Goal: Transaction & Acquisition: Book appointment/travel/reservation

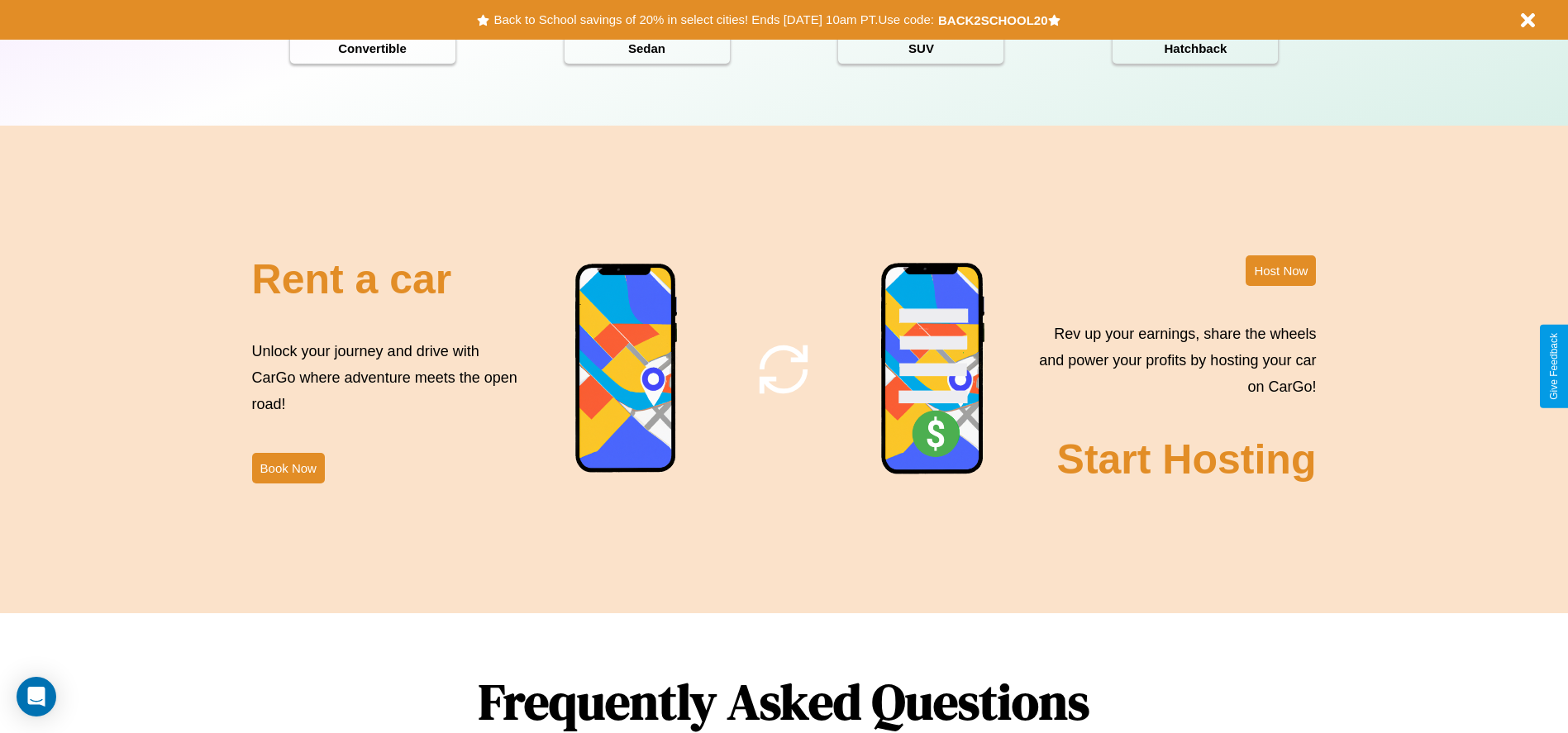
scroll to position [2371, 0]
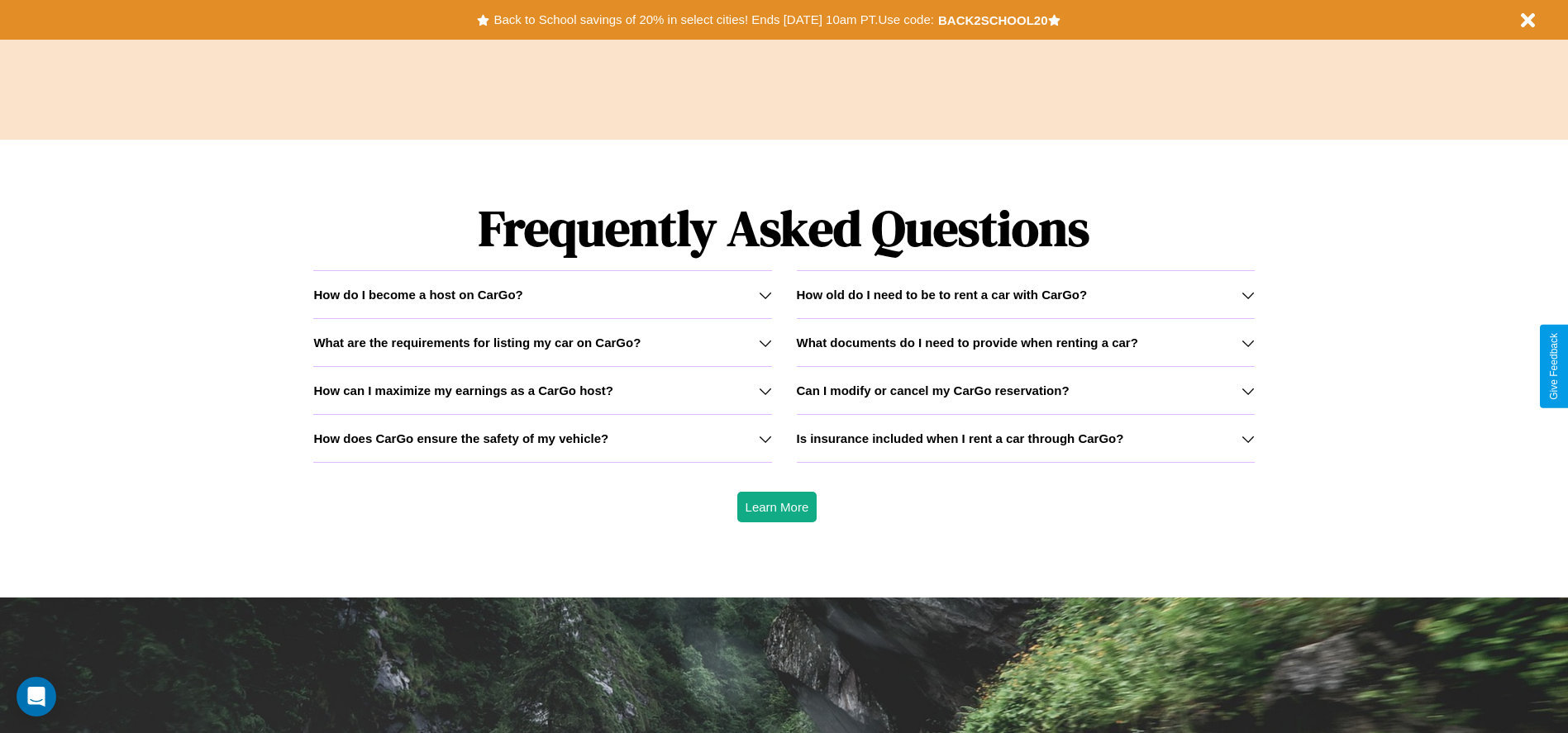
click at [765, 295] on icon at bounding box center [766, 295] width 13 height 13
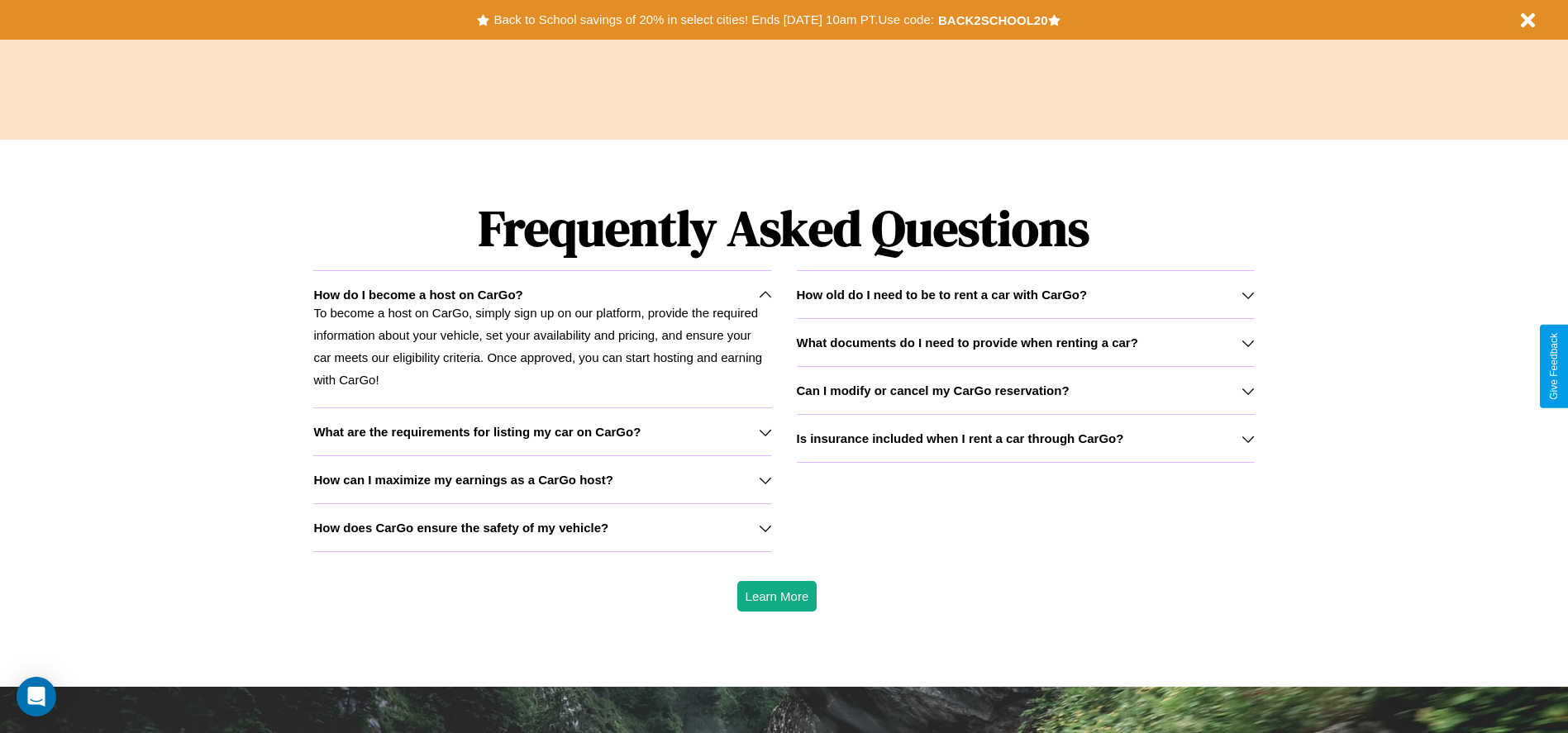
click at [1248, 342] on icon at bounding box center [1248, 343] width 13 height 13
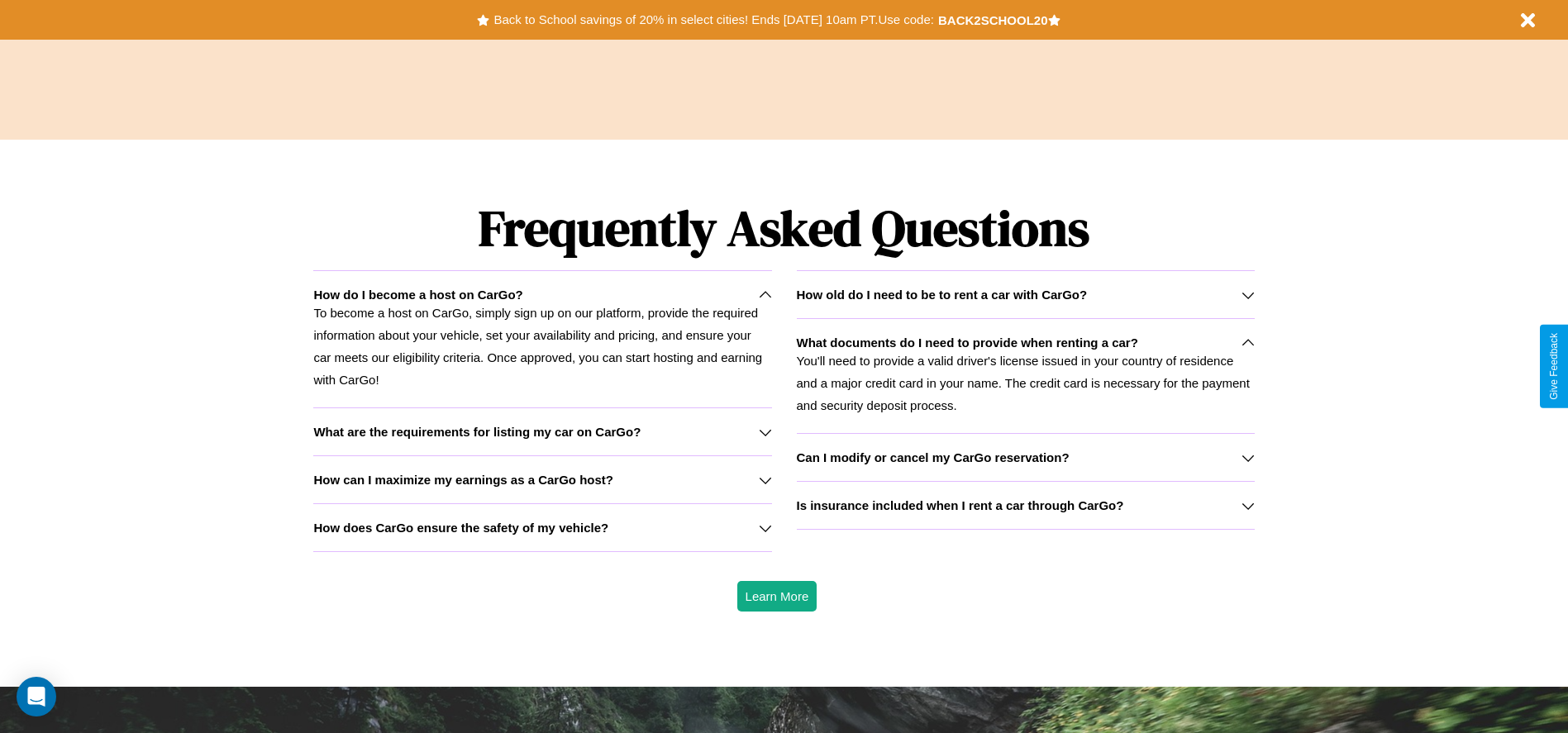
click at [765, 479] on icon at bounding box center [766, 480] width 13 height 13
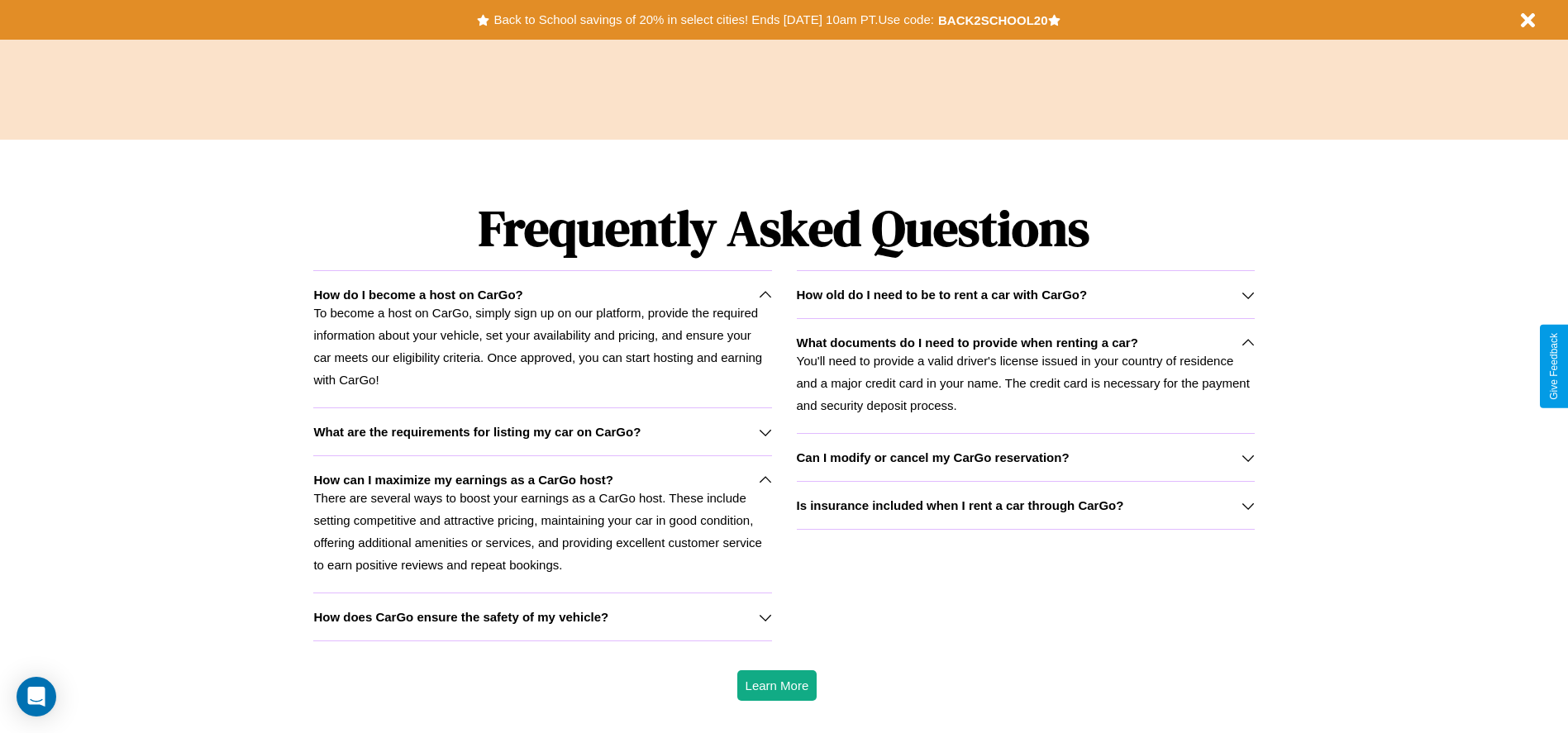
click at [1025, 295] on h3 "How old do I need to be to rent a car with CarGo?" at bounding box center [942, 295] width 291 height 14
click at [543, 431] on h3 "What are the requirements for listing my car on CarGo?" at bounding box center [477, 432] width 327 height 14
click at [1248, 505] on icon at bounding box center [1248, 506] width 13 height 13
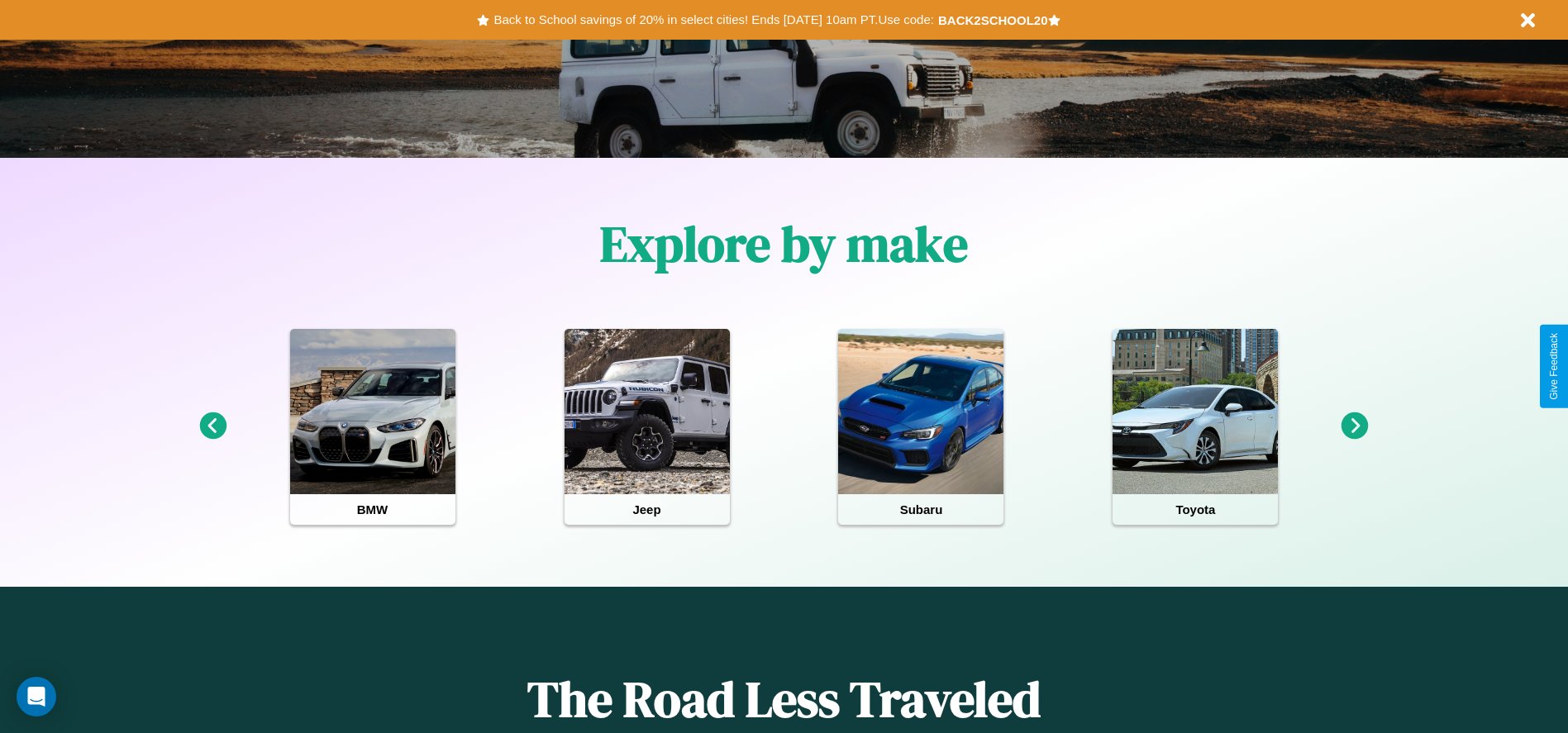
scroll to position [0, 0]
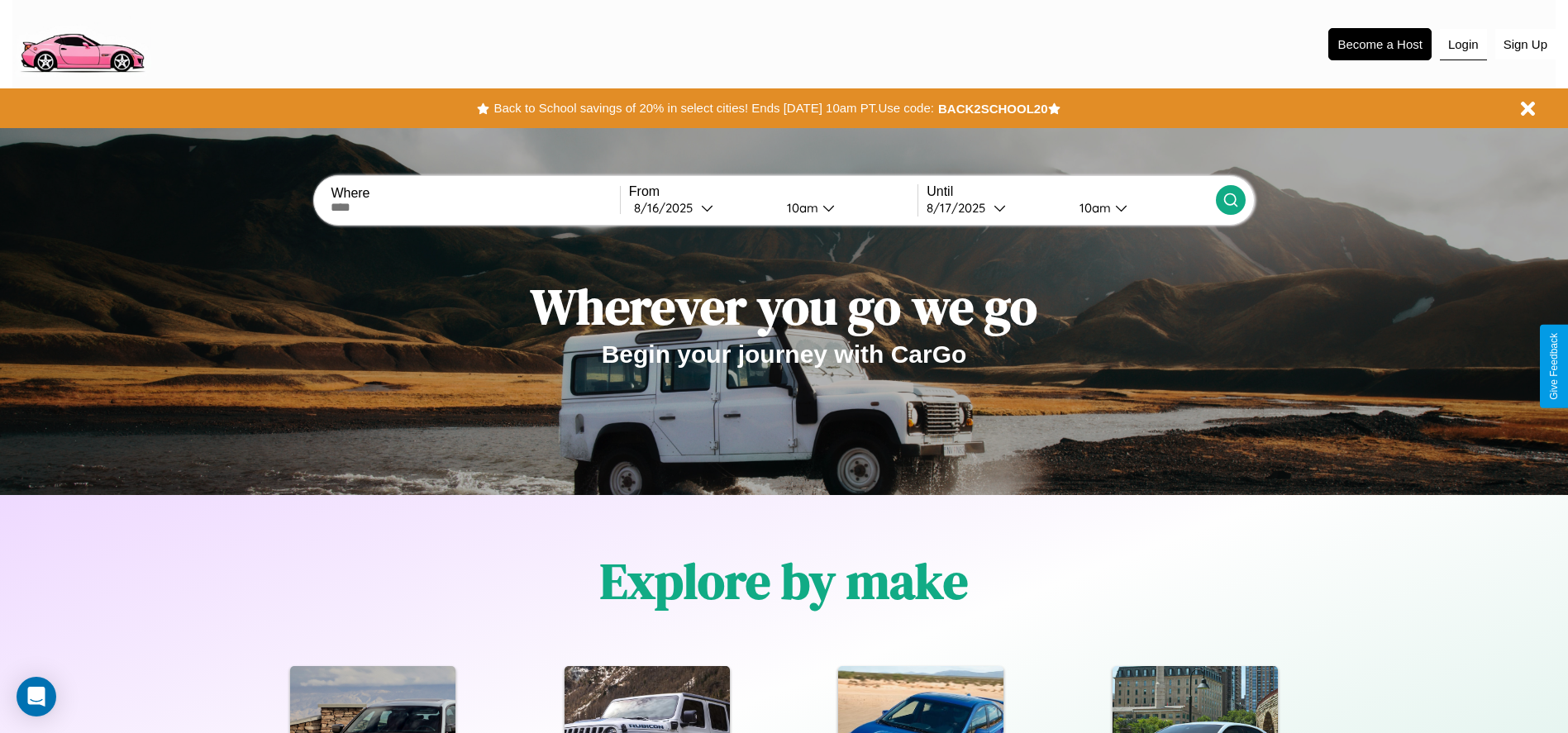
click at [1463, 44] on button "Login" at bounding box center [1463, 44] width 47 height 31
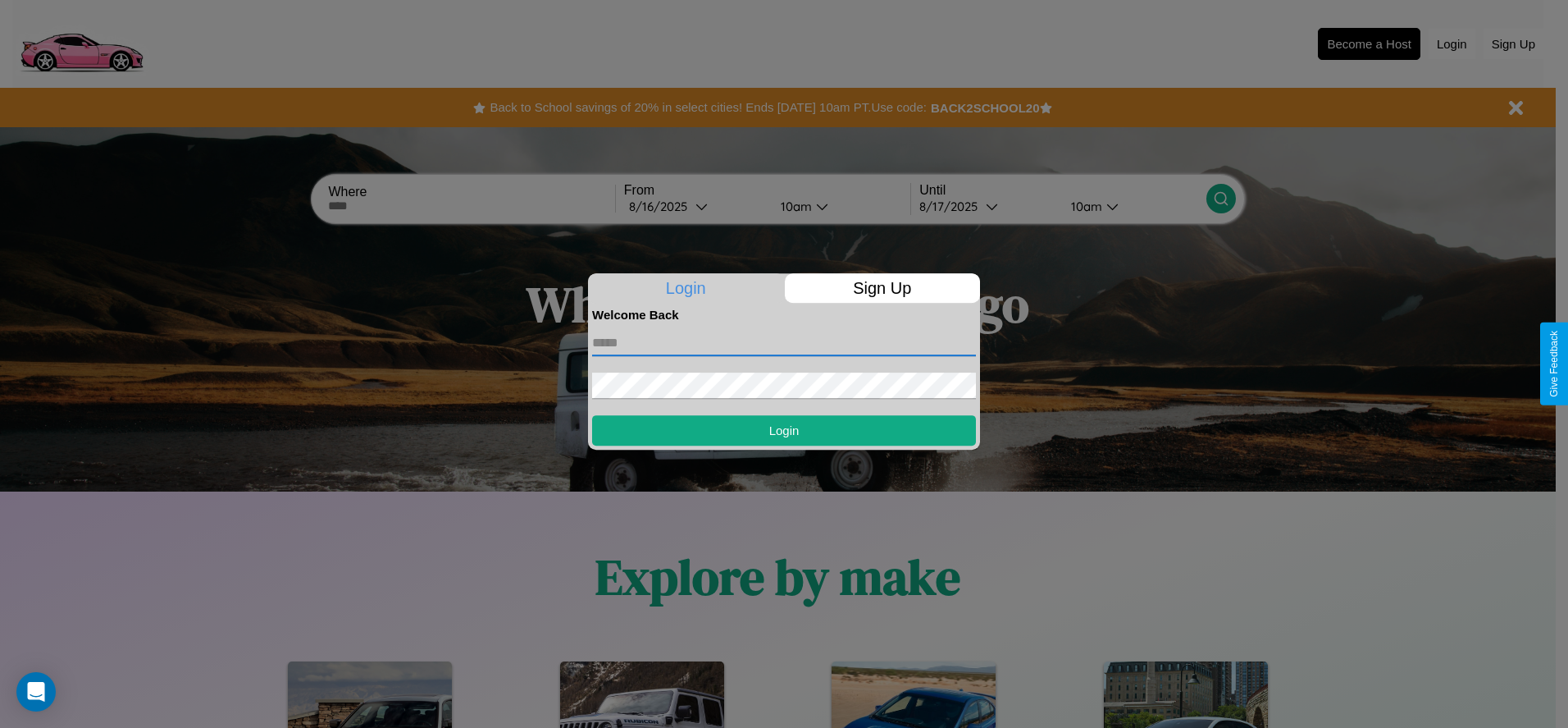
click at [784, 342] on input "text" at bounding box center [784, 343] width 384 height 27
type input "**********"
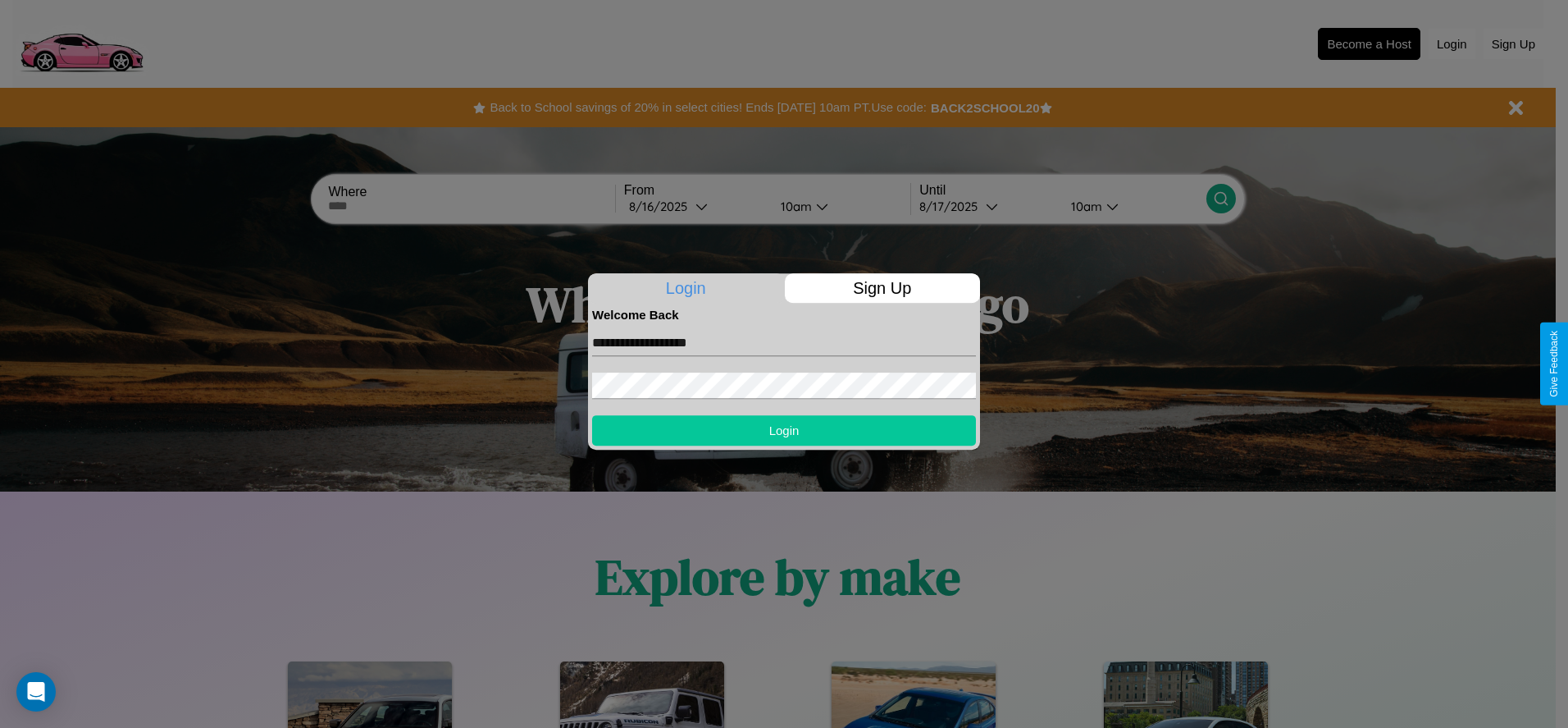
click at [784, 430] on button "Login" at bounding box center [784, 431] width 384 height 30
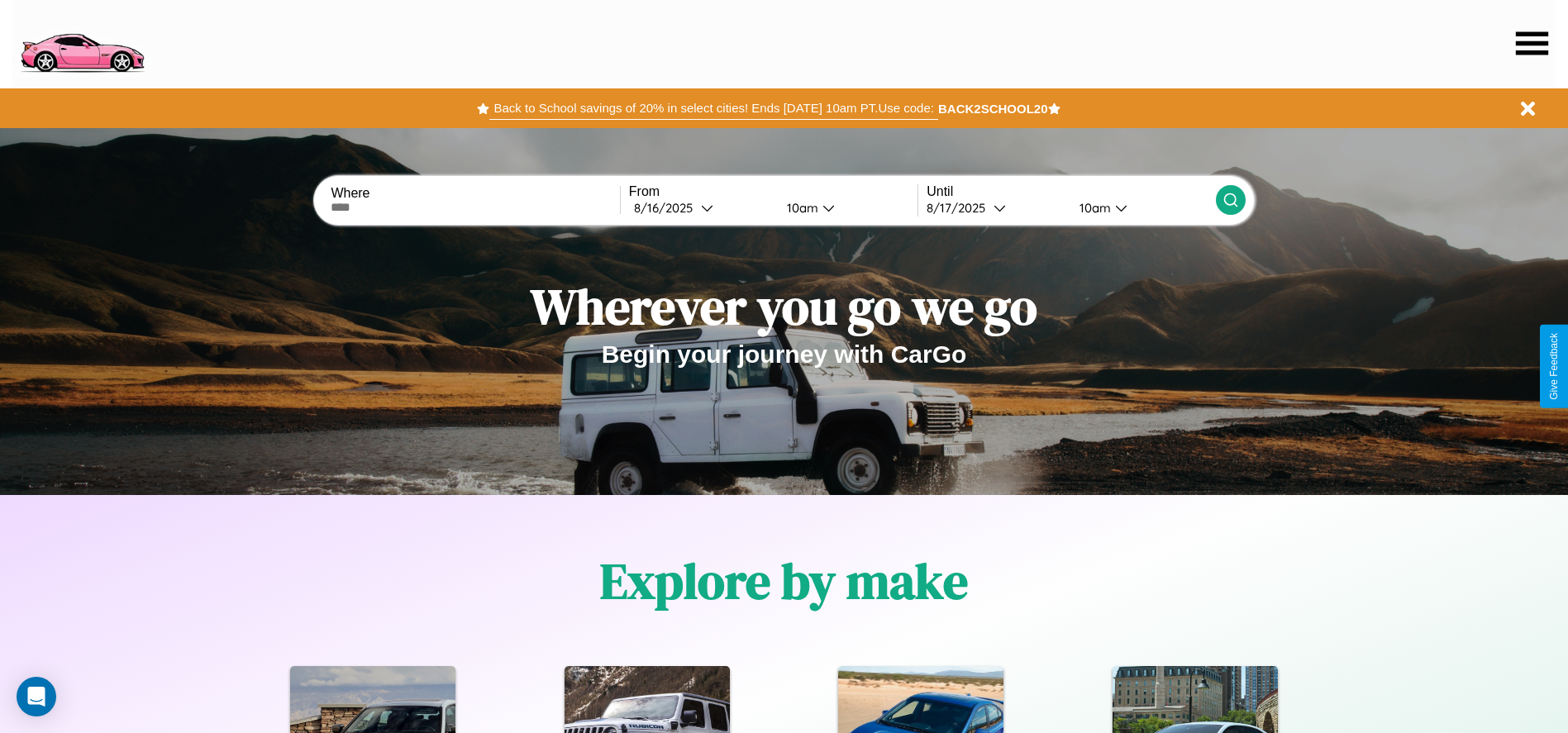
click at [713, 109] on button "Back to School savings of 20% in select cities! Ends 9/1 at 10am PT. Use code:" at bounding box center [713, 108] width 448 height 23
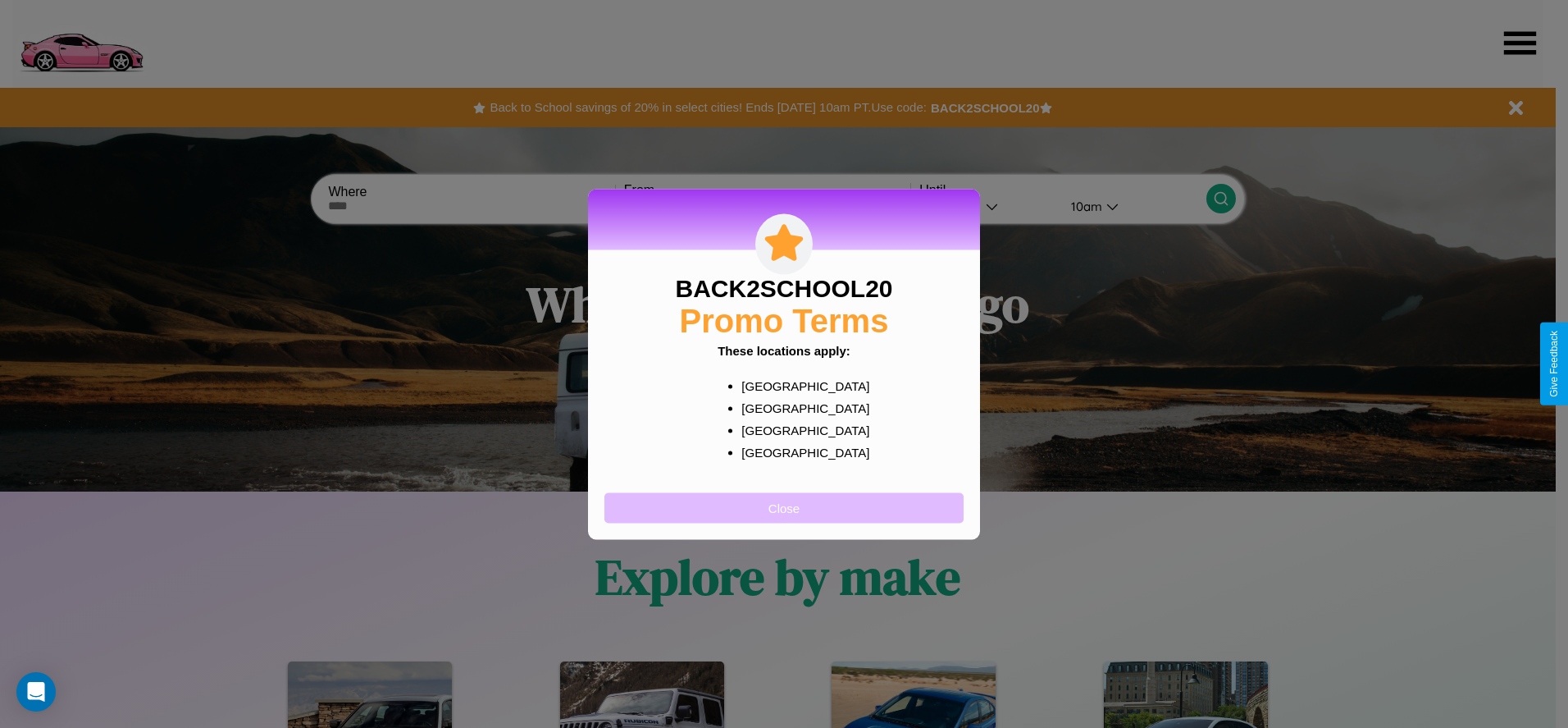
click at [784, 507] on button "Close" at bounding box center [784, 507] width 360 height 30
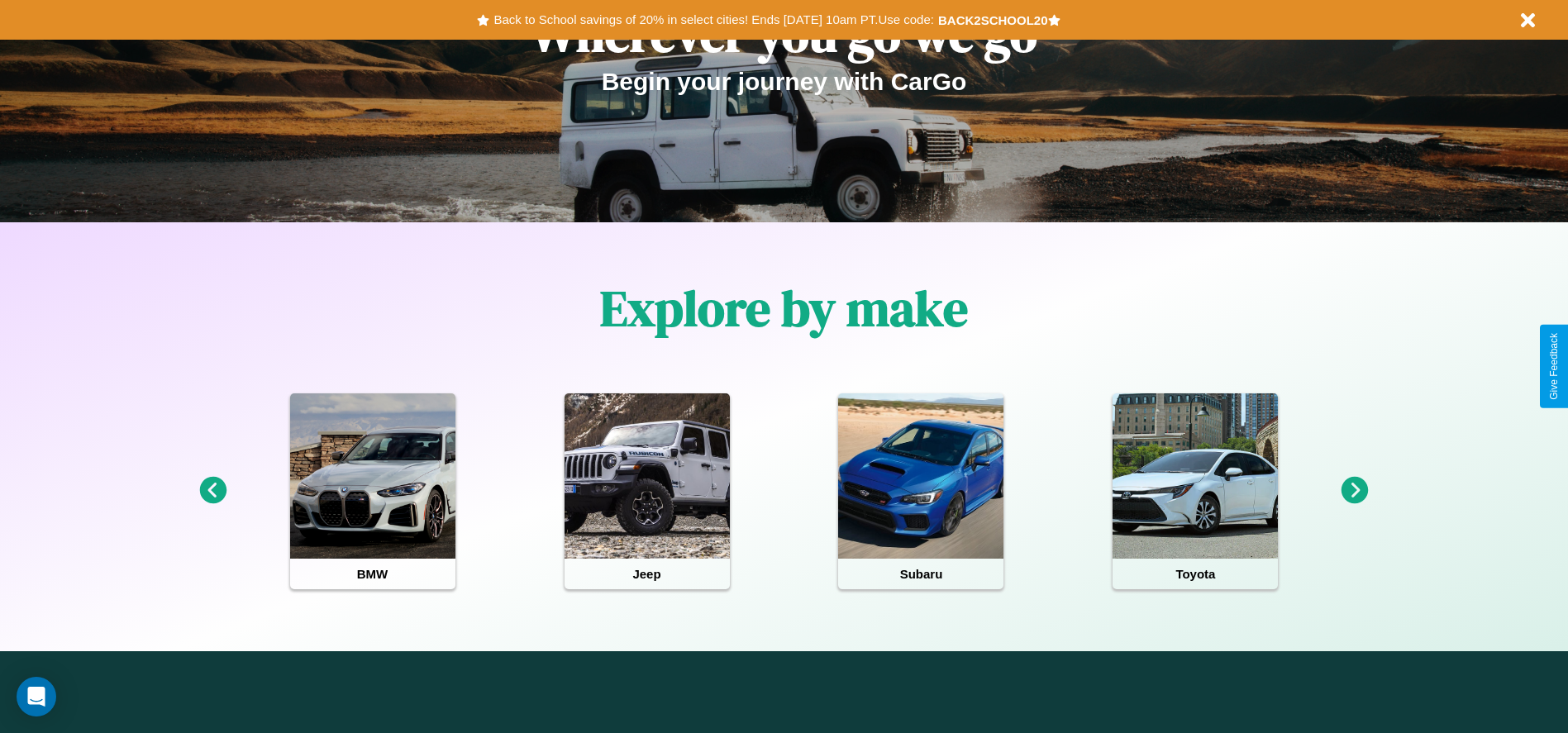
scroll to position [343, 0]
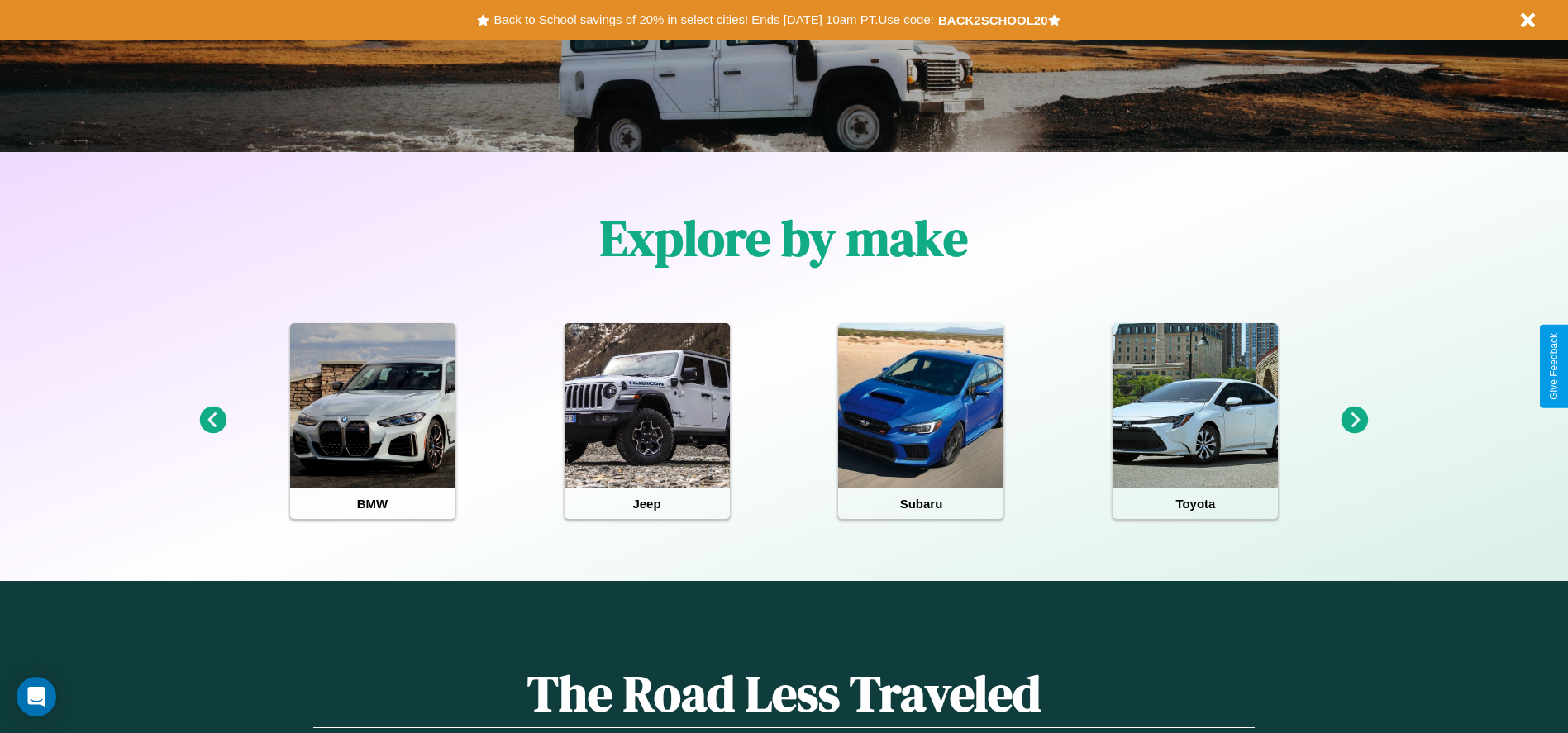
click at [1355, 420] on icon at bounding box center [1355, 419] width 28 height 28
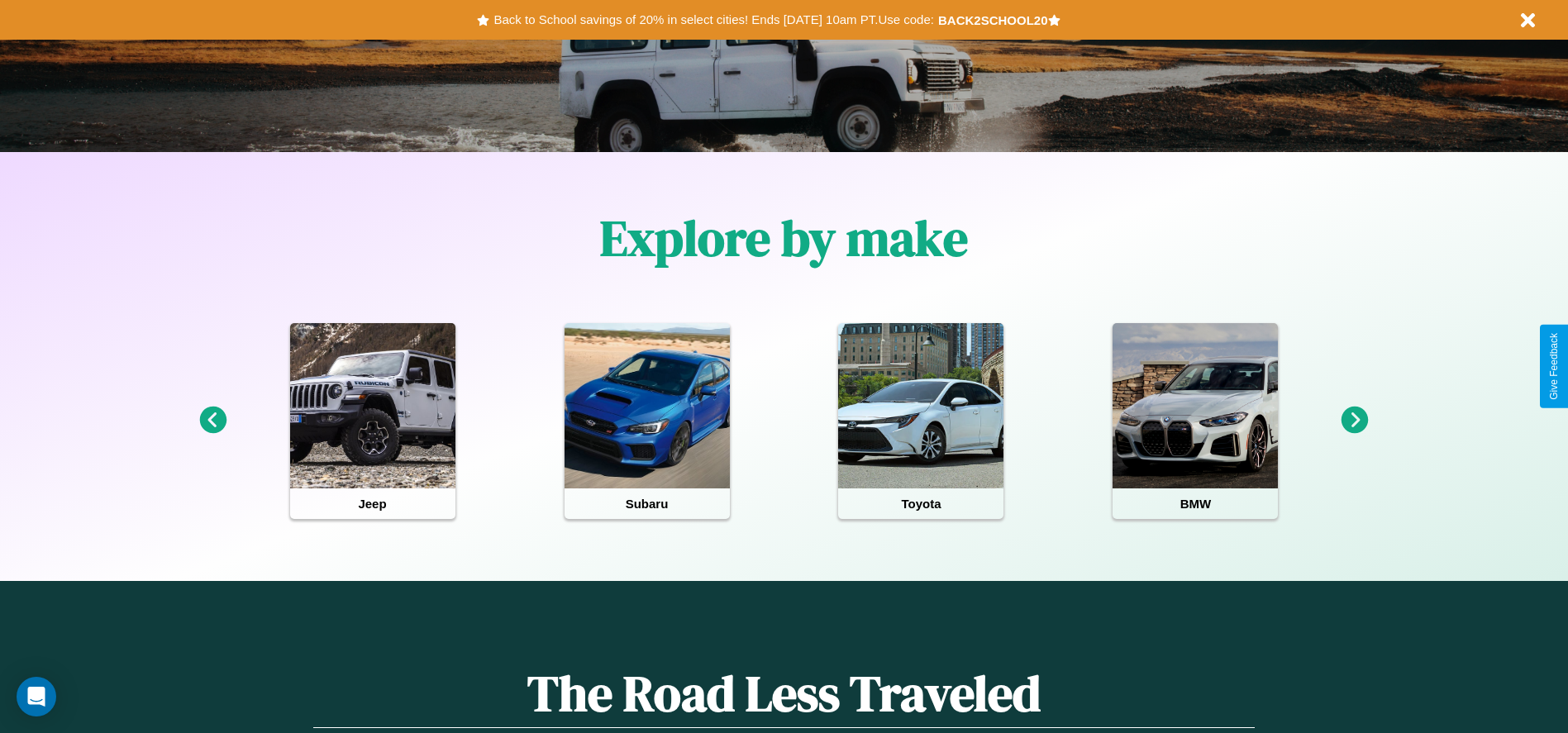
click at [213, 420] on icon at bounding box center [213, 419] width 28 height 28
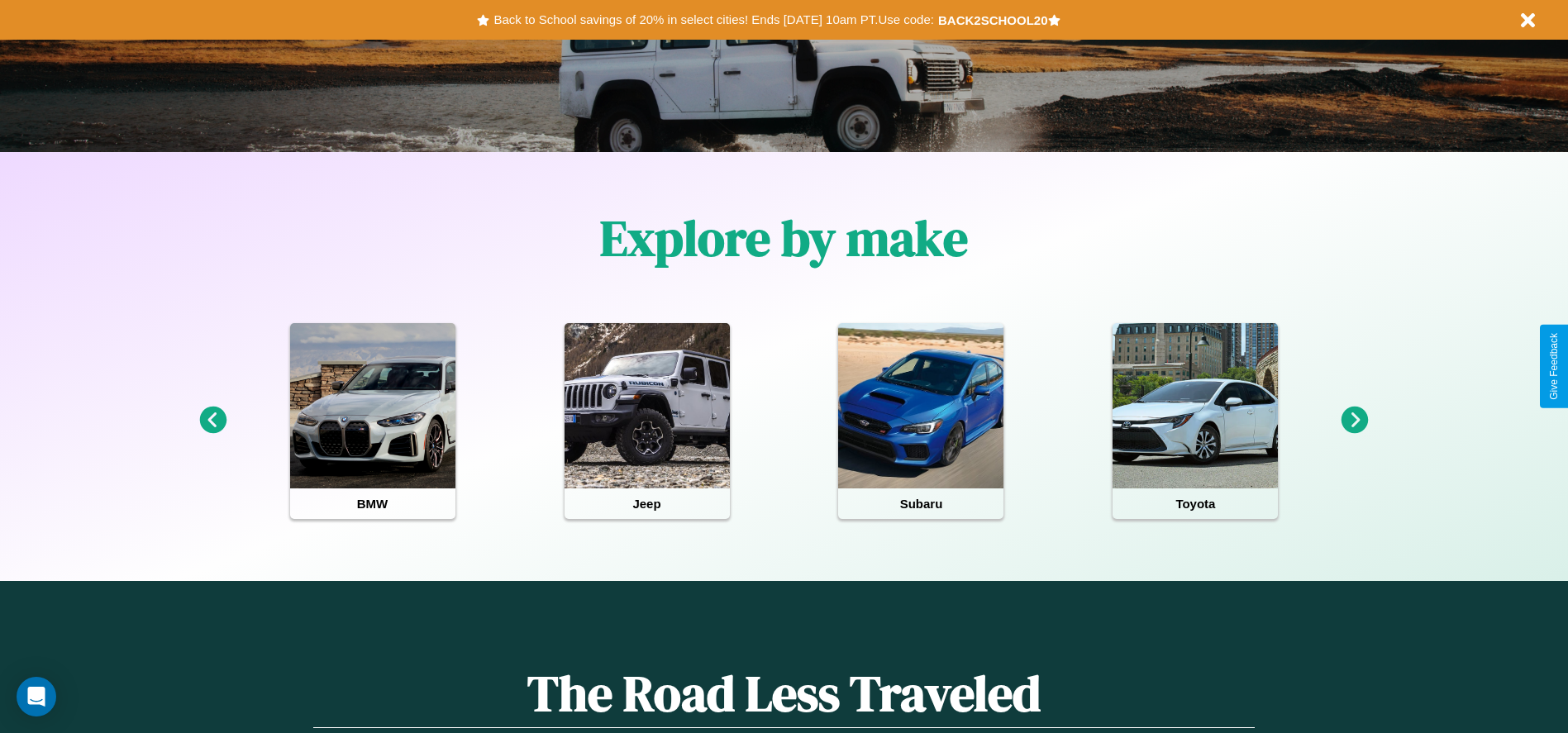
click at [213, 420] on icon at bounding box center [213, 419] width 28 height 28
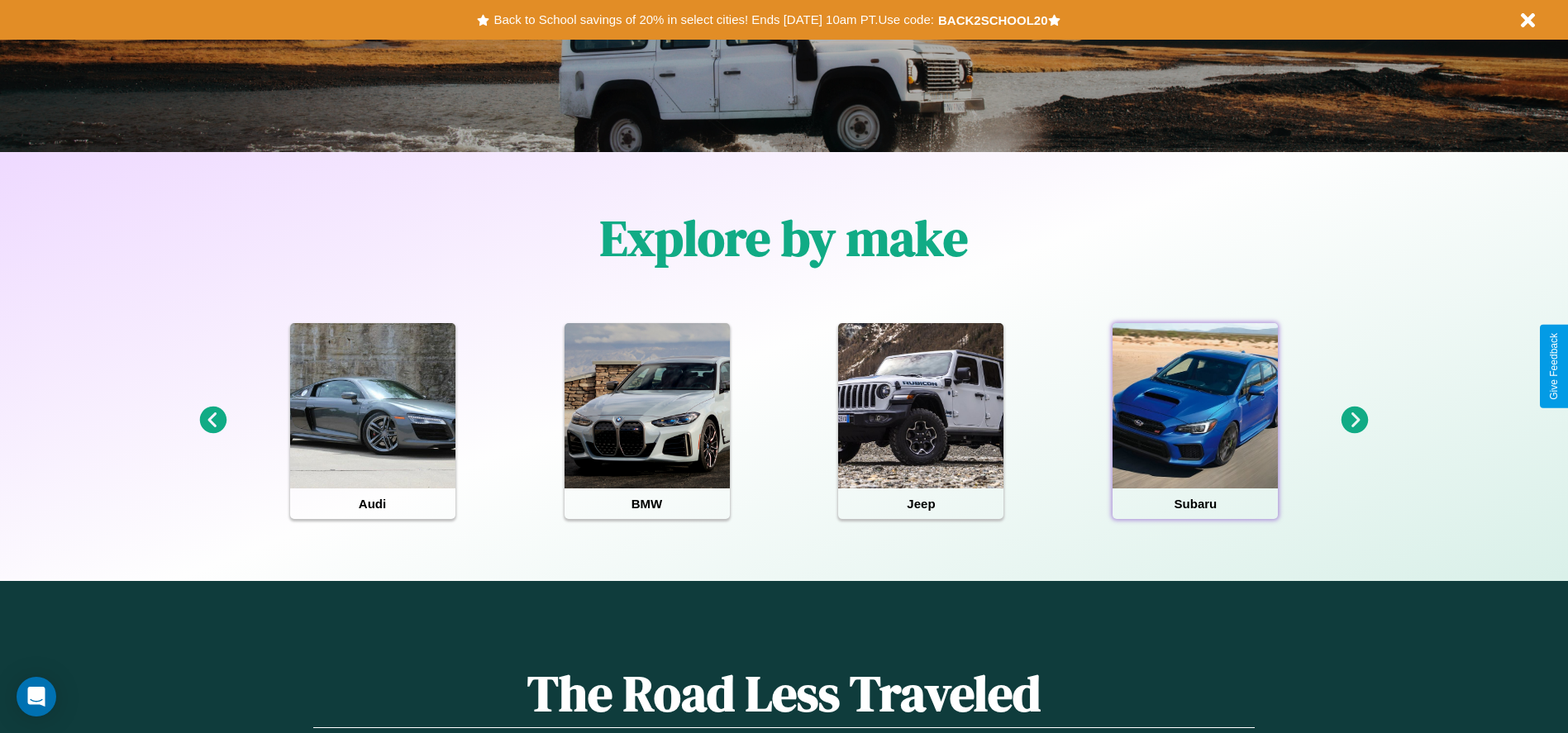
click at [1195, 420] on div at bounding box center [1195, 405] width 165 height 165
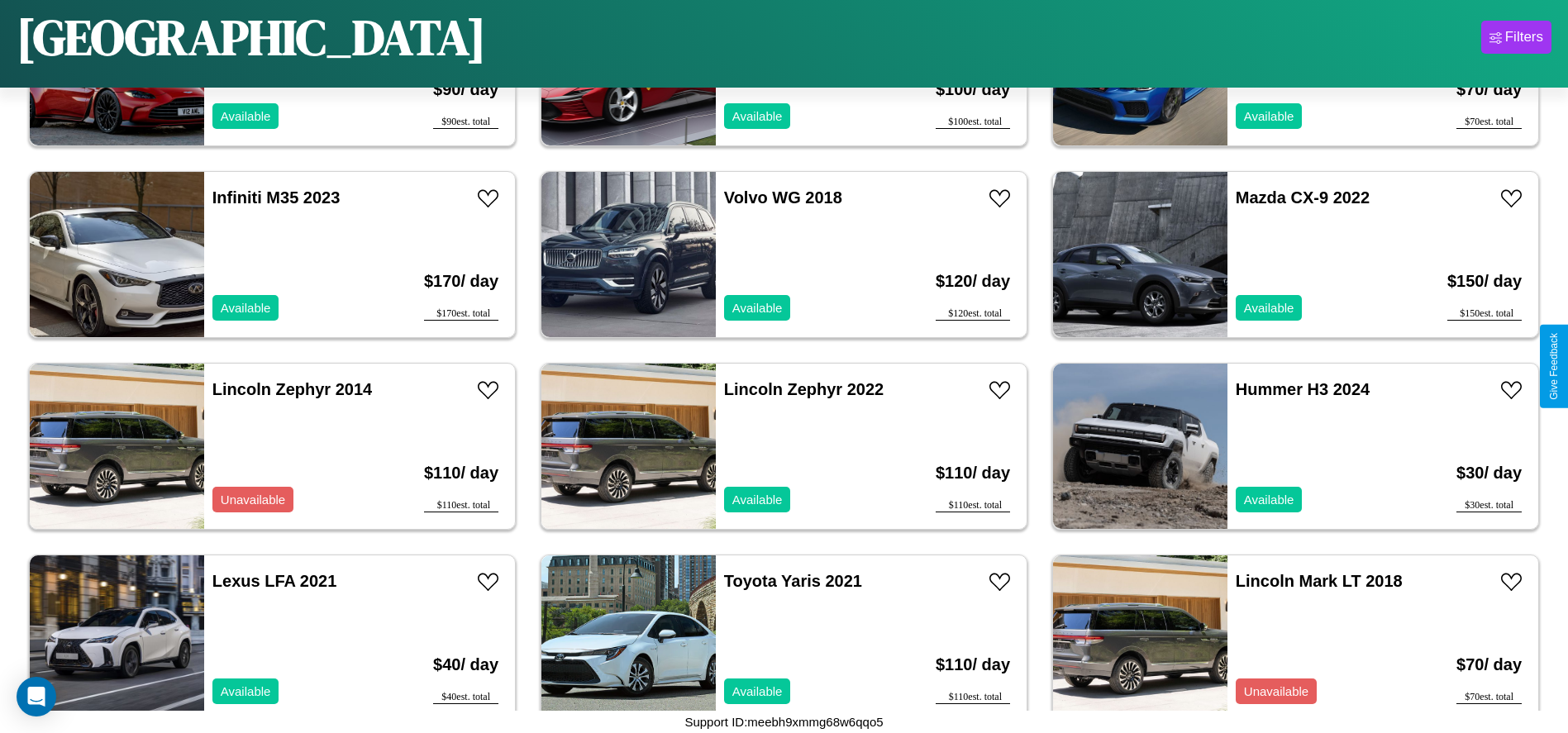
scroll to position [760, 0]
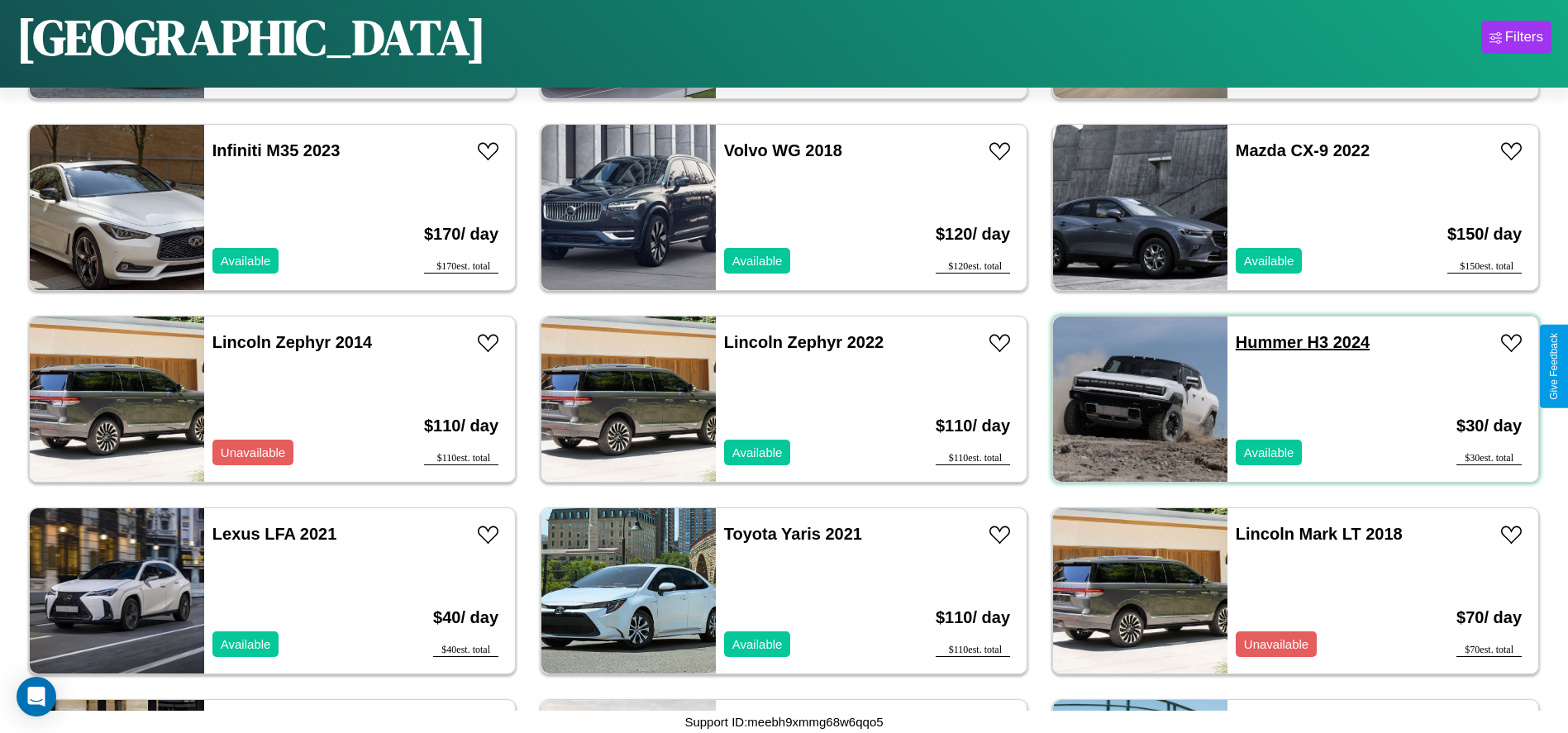
click at [1259, 342] on link "Hummer H3 2024" at bounding box center [1303, 341] width 134 height 18
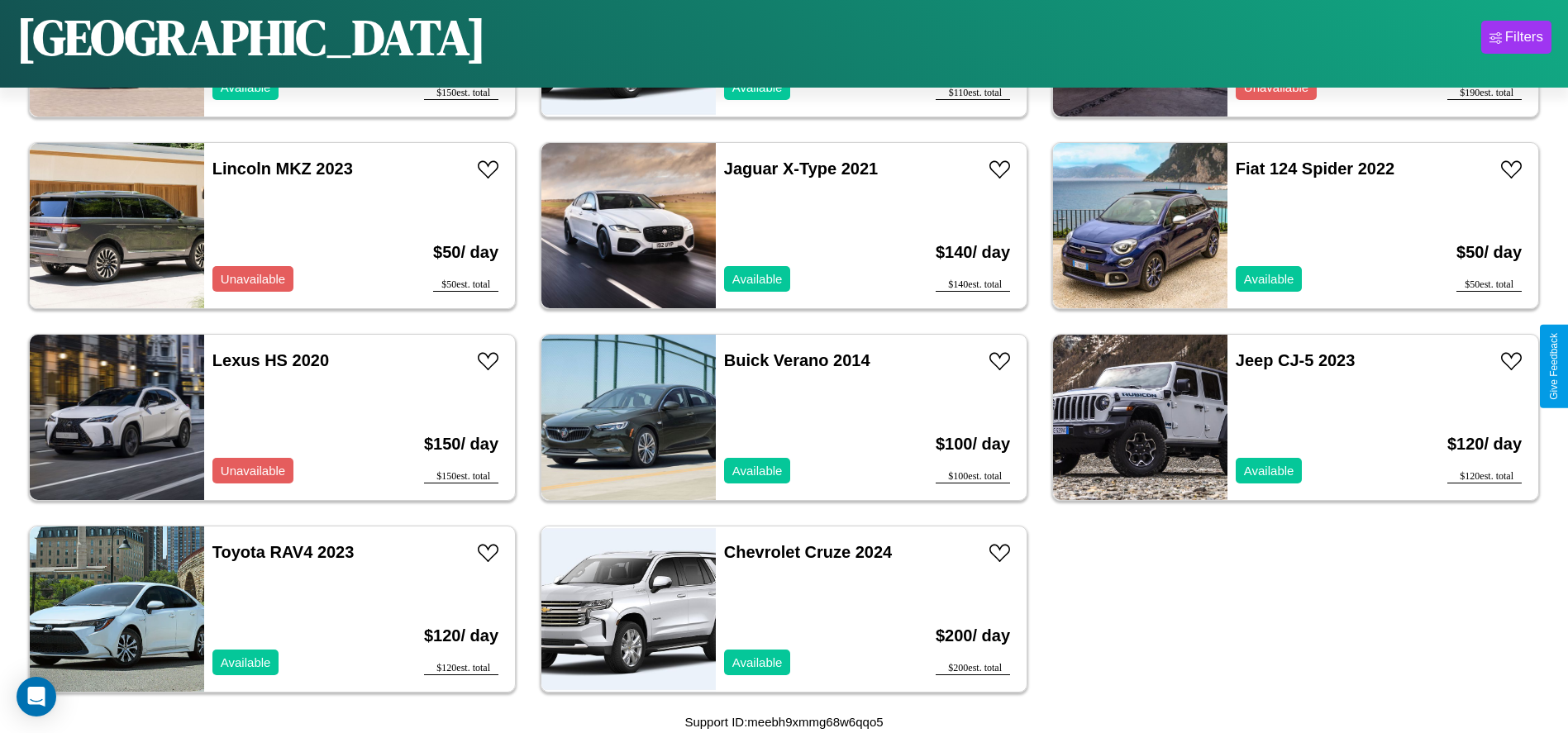
scroll to position [3244, 0]
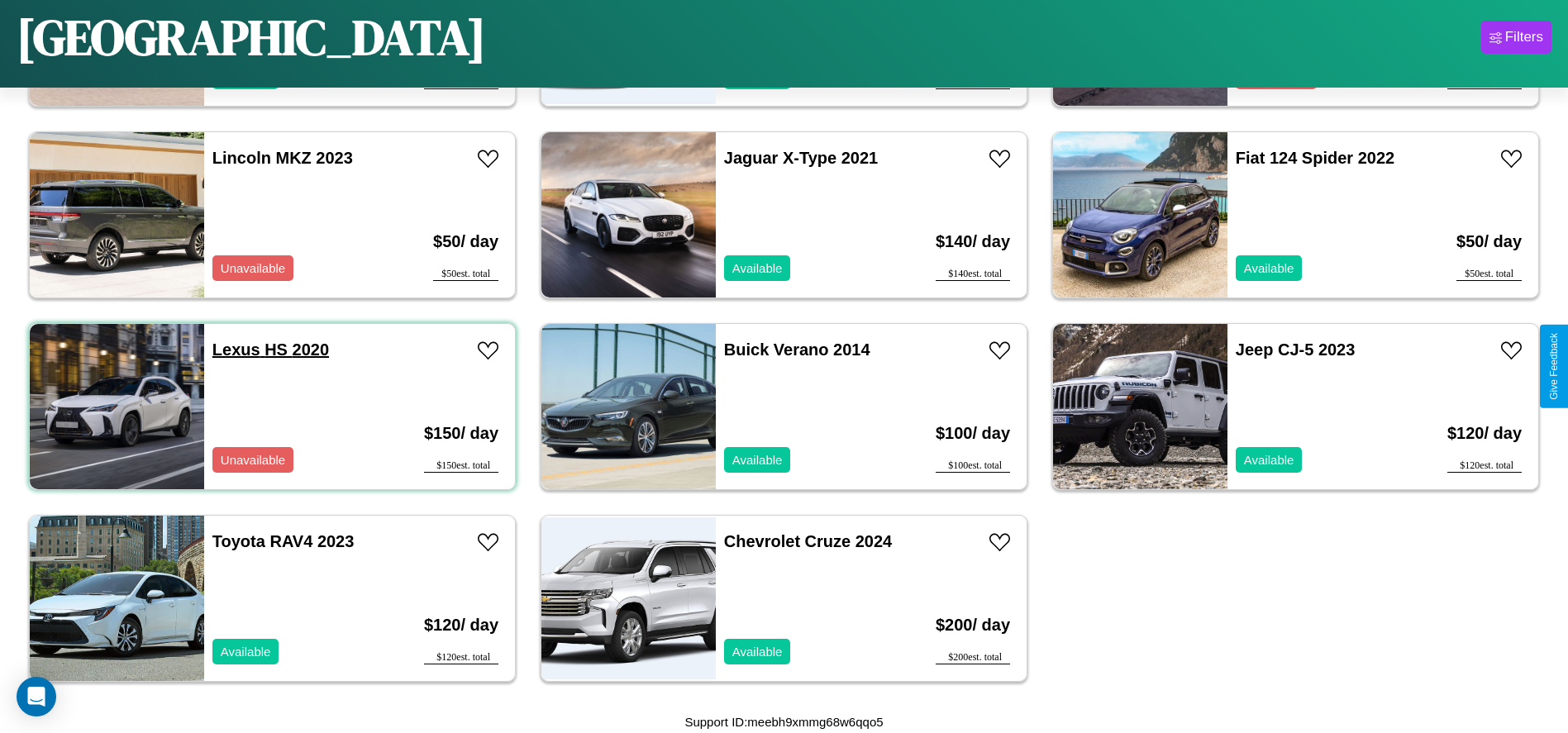
click at [234, 350] on link "Lexus HS 2020" at bounding box center [271, 349] width 116 height 18
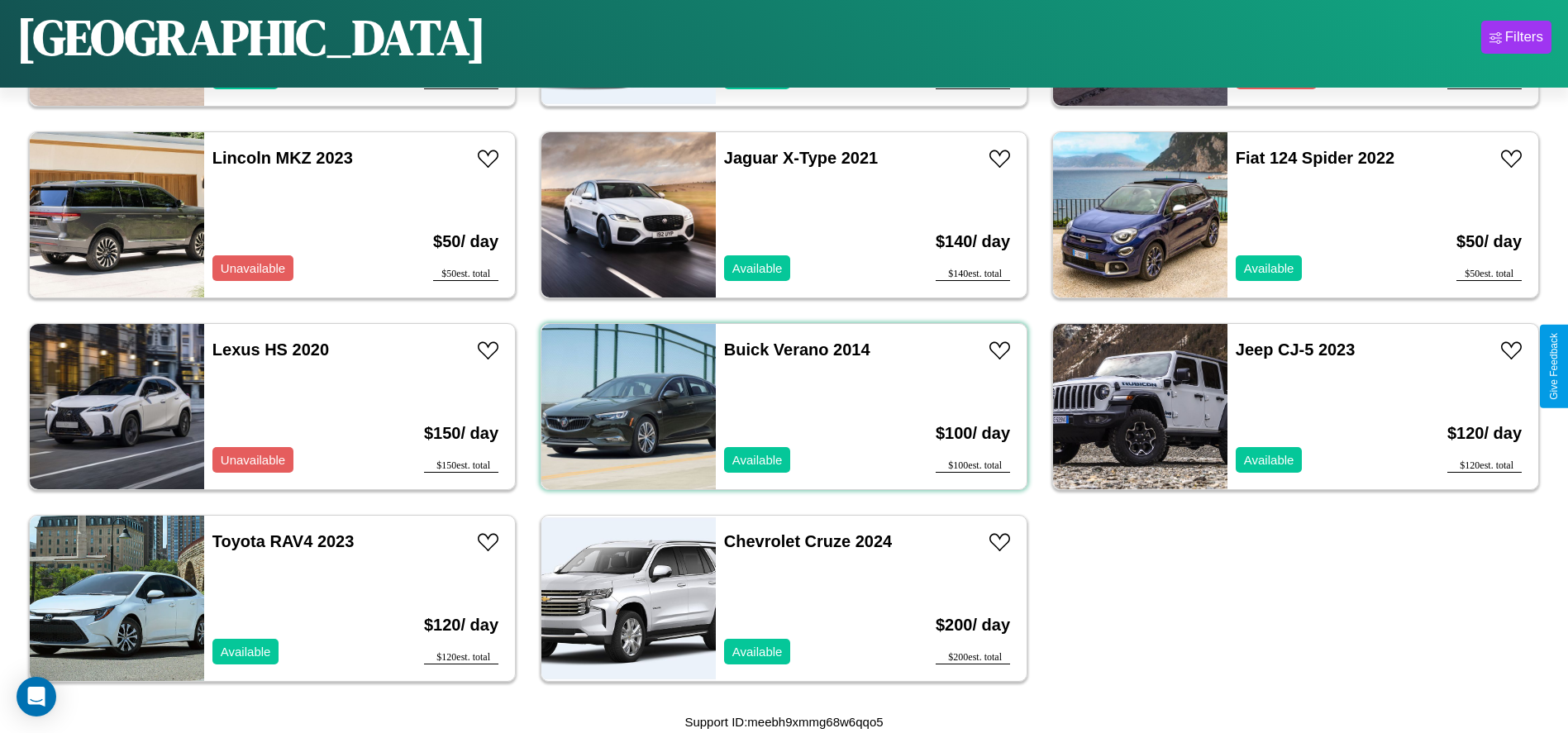
scroll to position [567, 0]
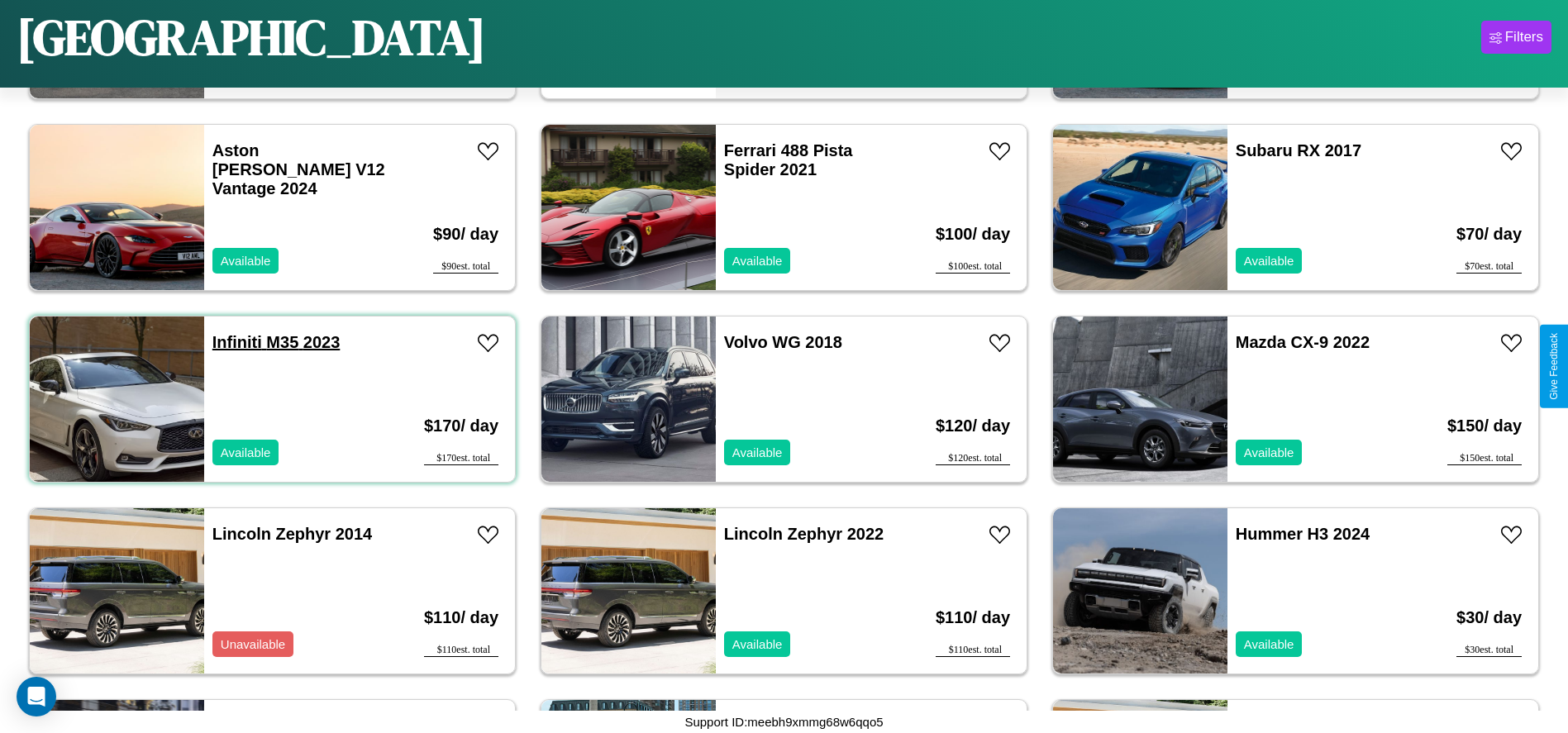
click at [235, 342] on link "Infiniti M35 2023" at bounding box center [277, 341] width 128 height 18
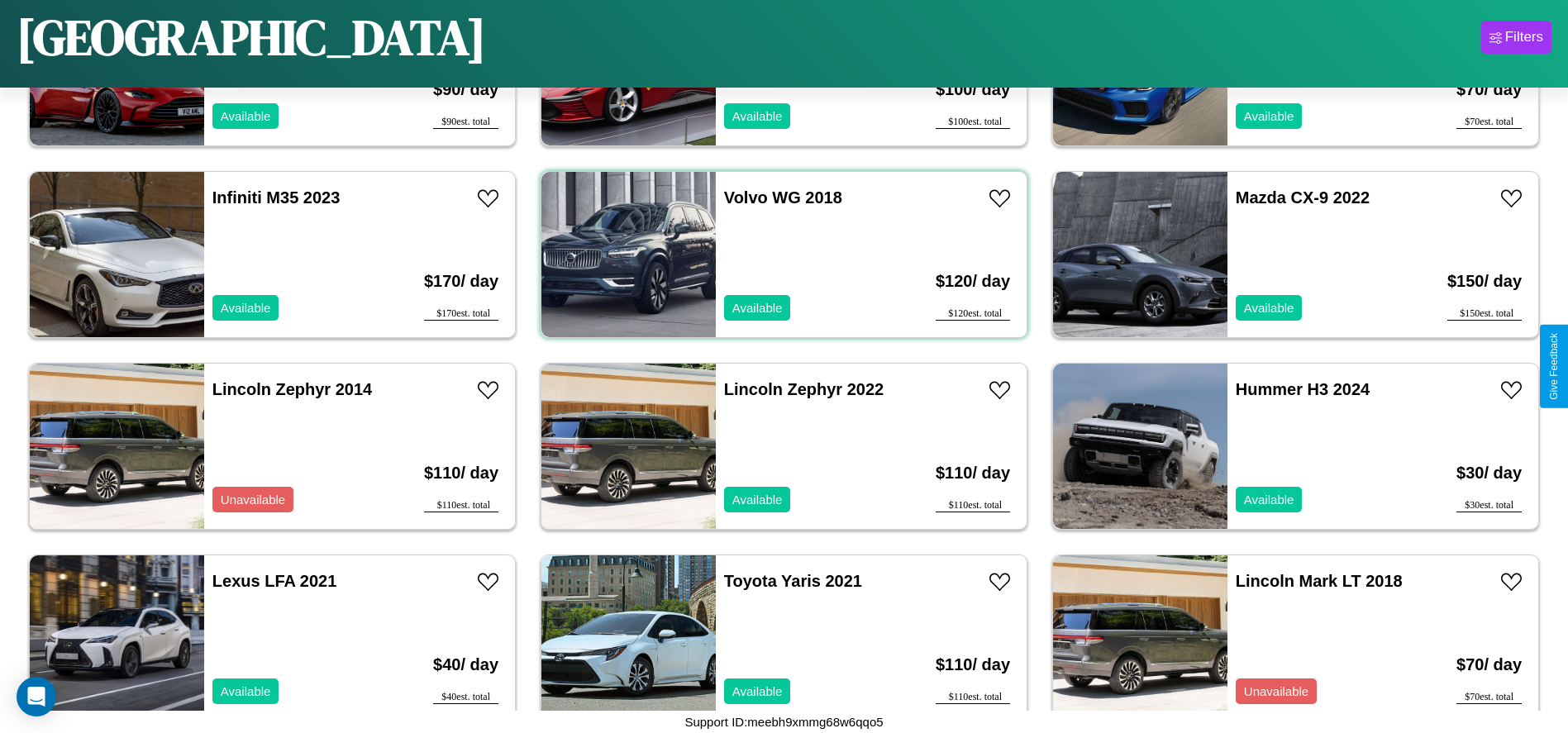
scroll to position [760, 0]
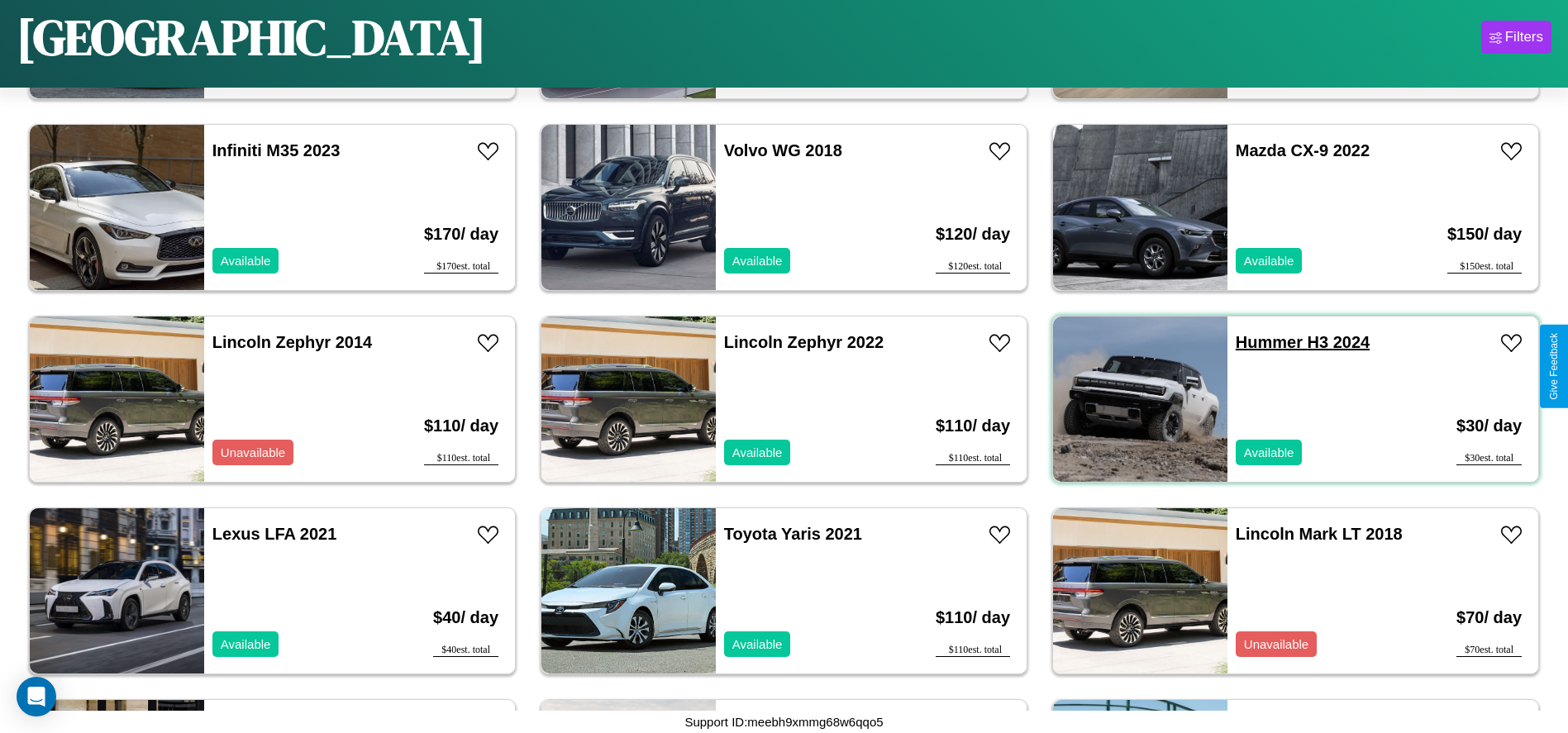
click at [1259, 342] on link "Hummer H3 2024" at bounding box center [1303, 341] width 134 height 18
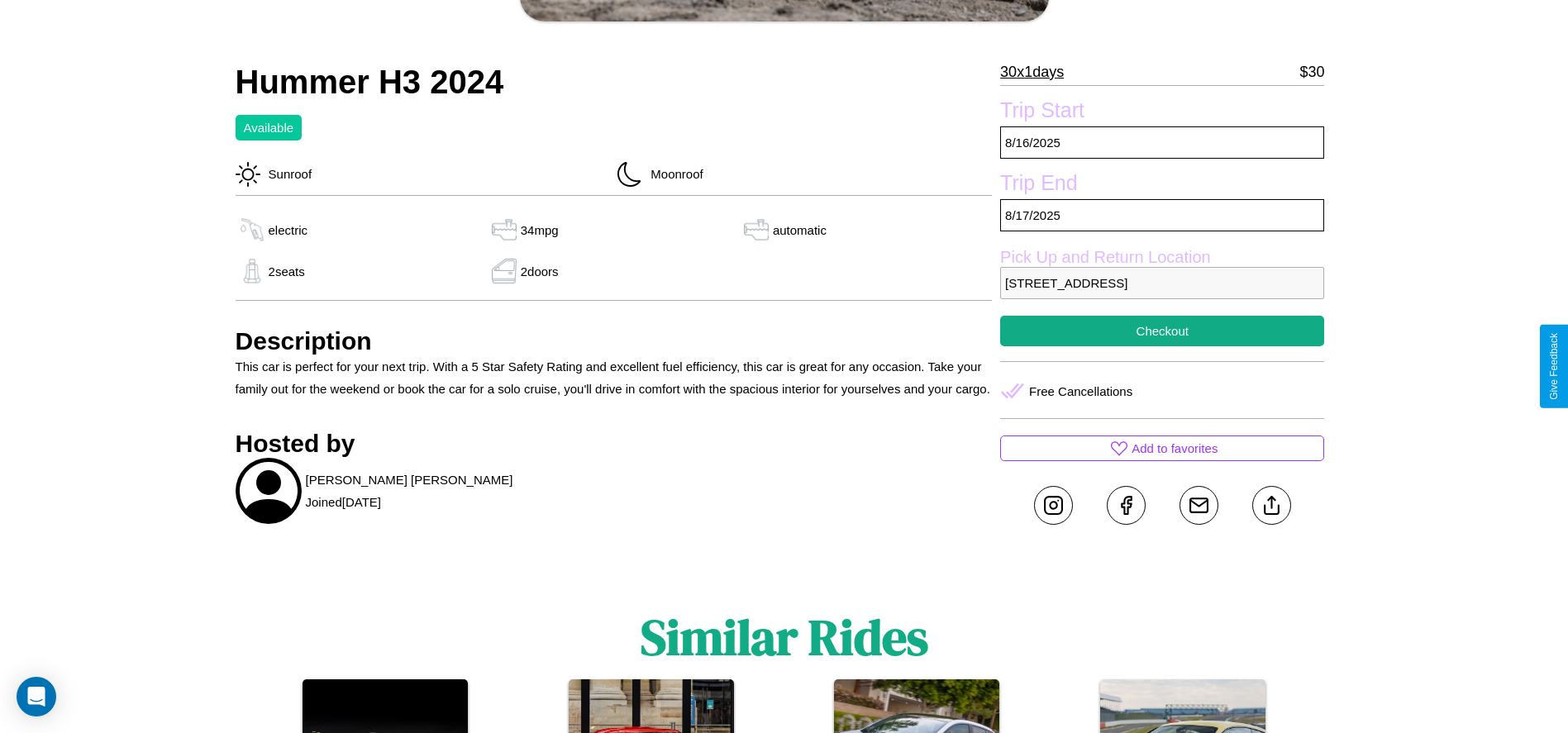
scroll to position [601, 0]
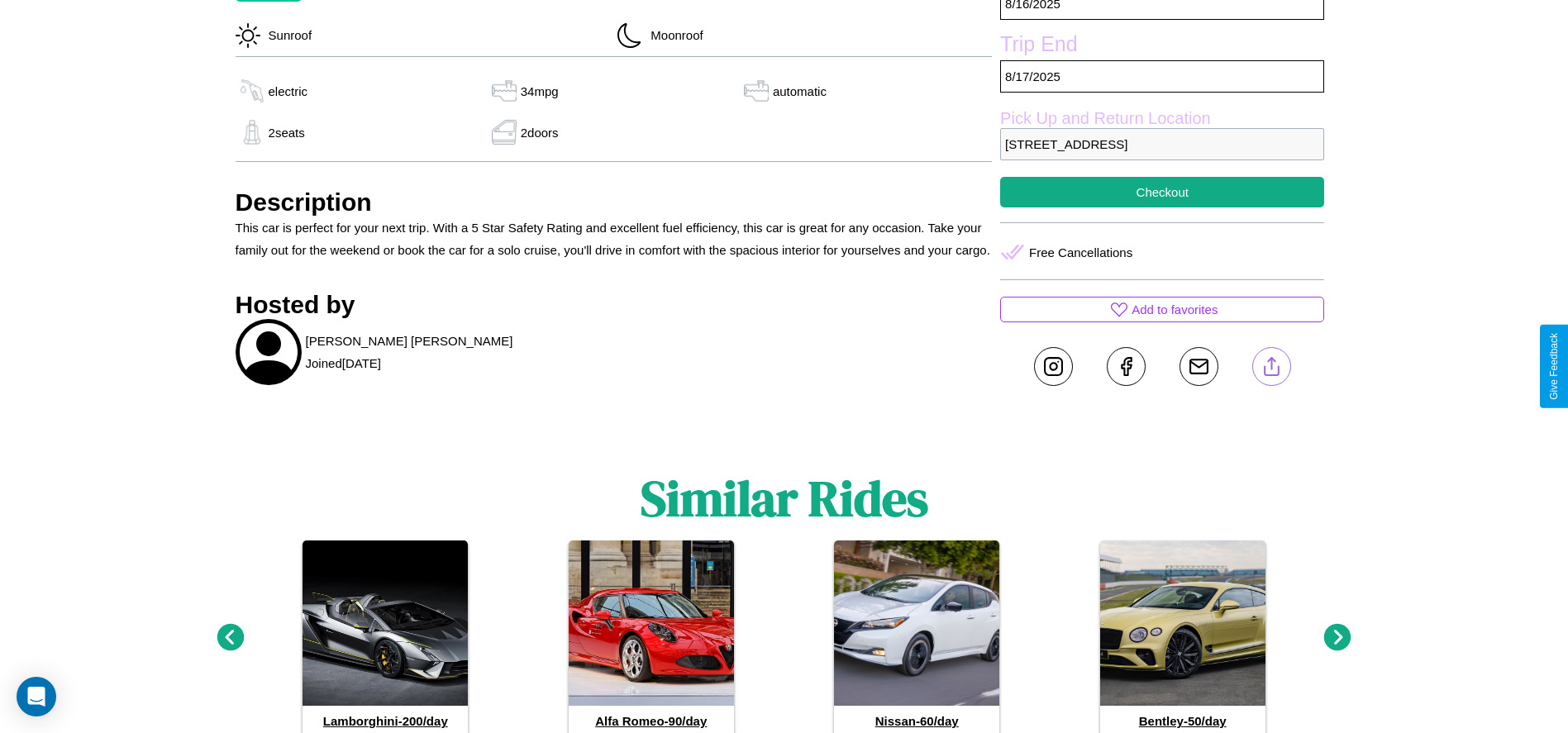
click at [1271, 366] on line at bounding box center [1271, 363] width 0 height 11
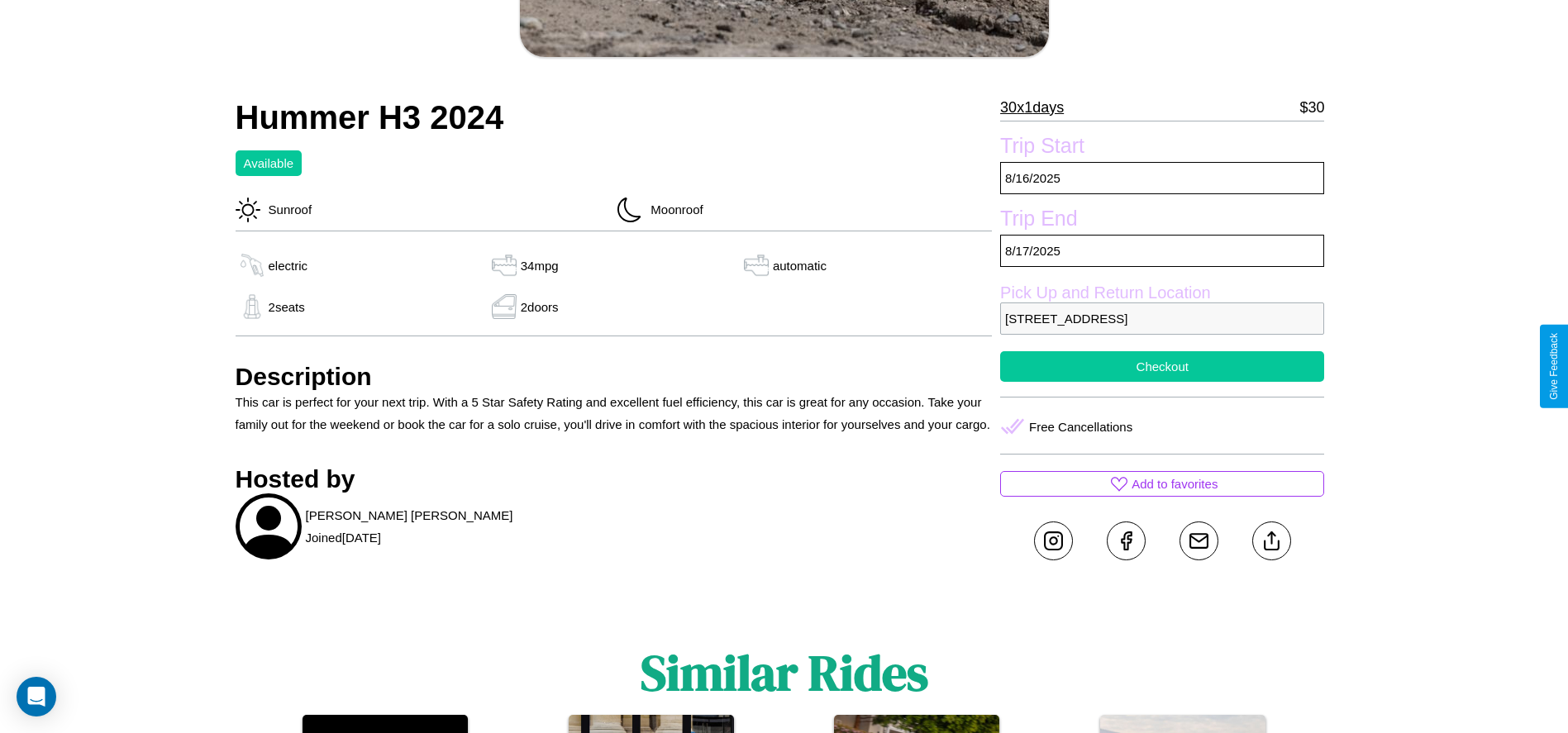
click at [1163, 366] on button "Checkout" at bounding box center [1163, 366] width 324 height 31
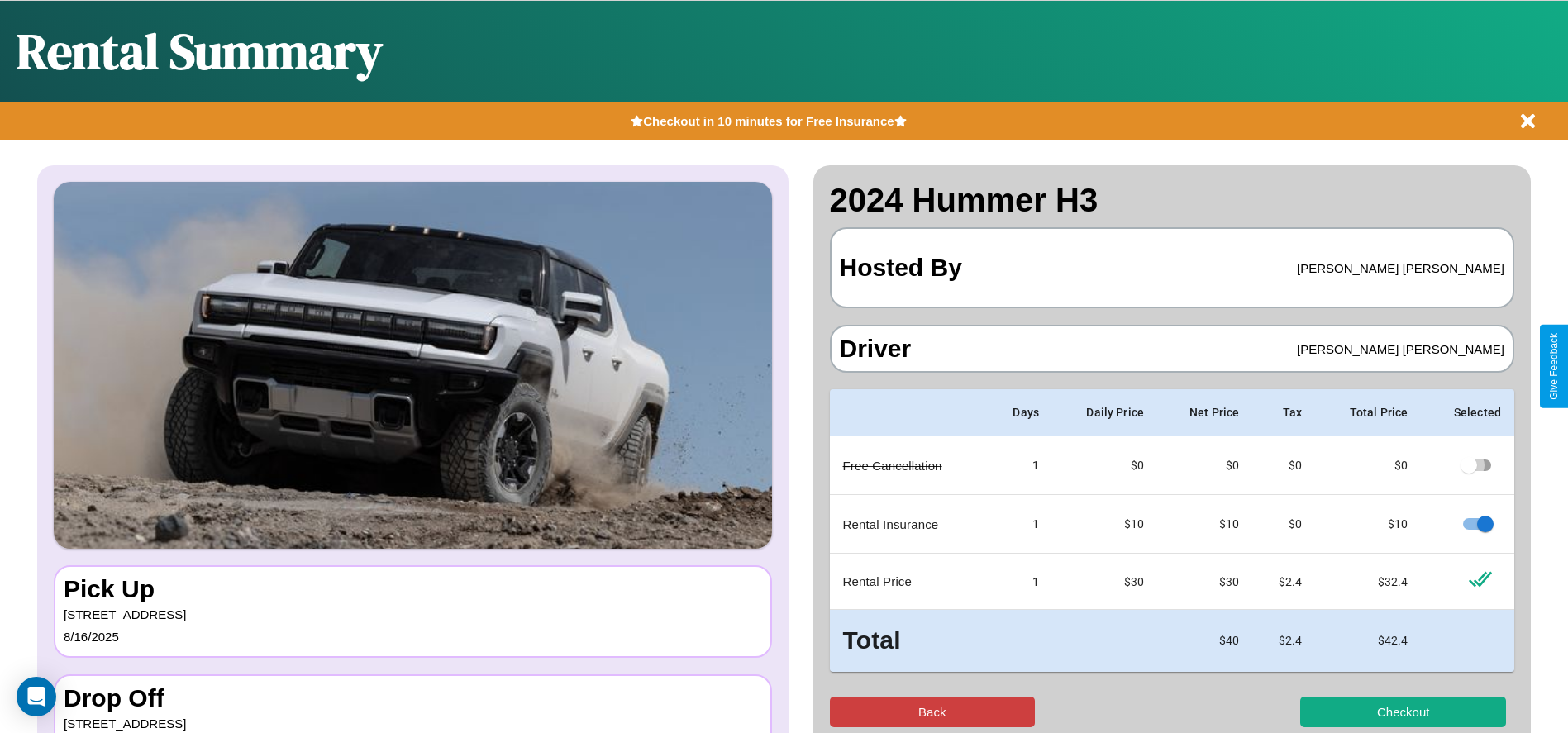
click at [932, 711] on button "Back" at bounding box center [933, 712] width 206 height 31
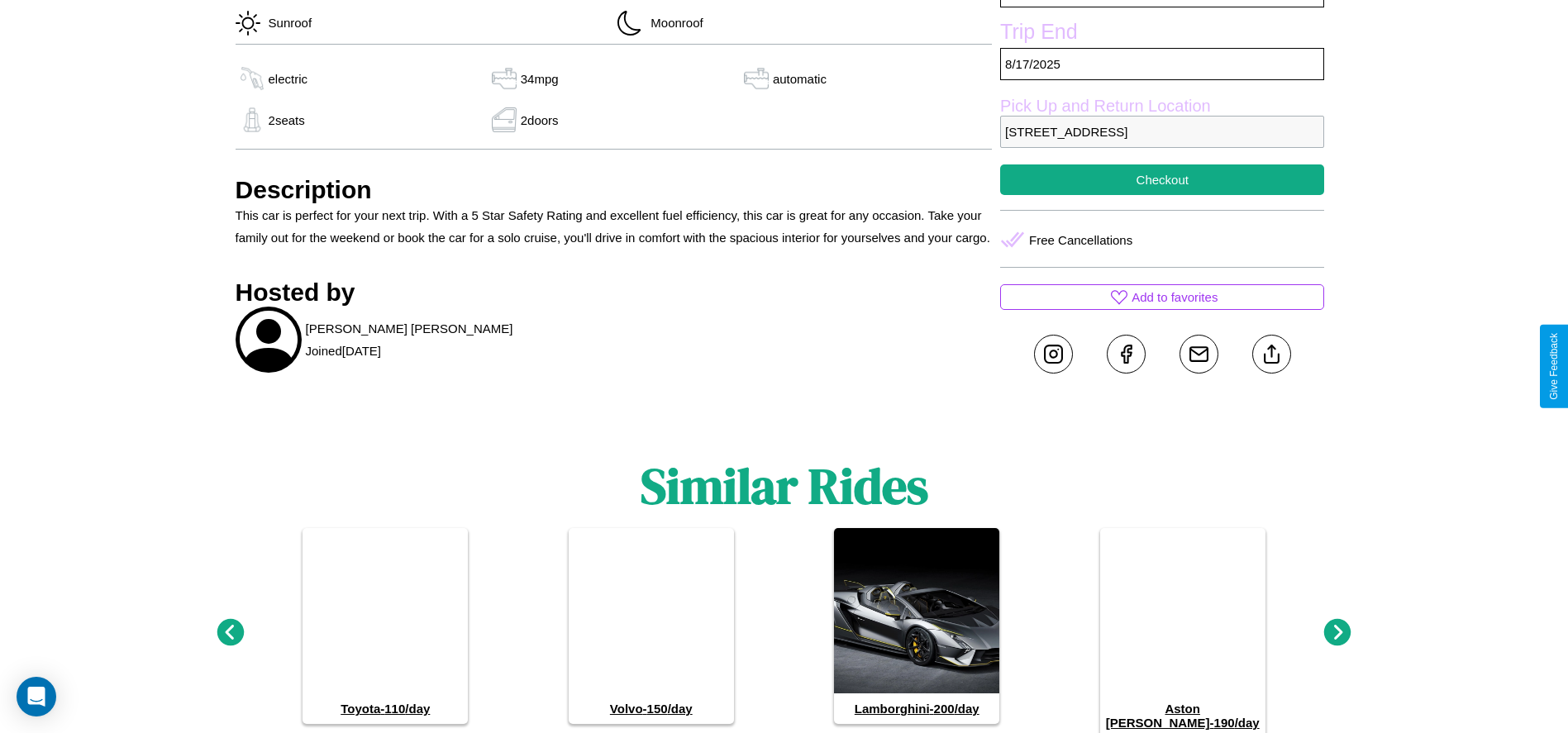
scroll to position [661, 0]
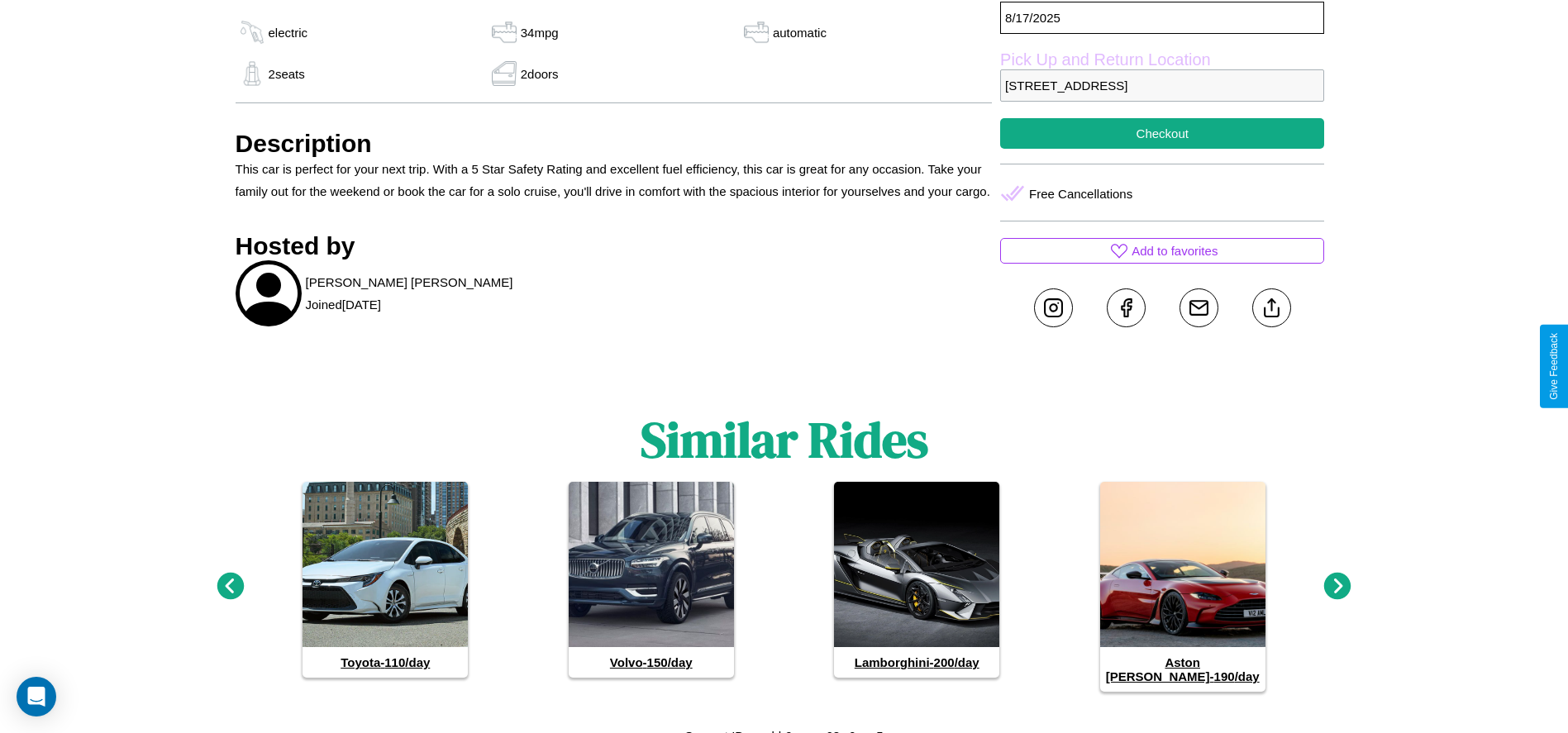
click at [230, 580] on icon at bounding box center [230, 586] width 28 height 28
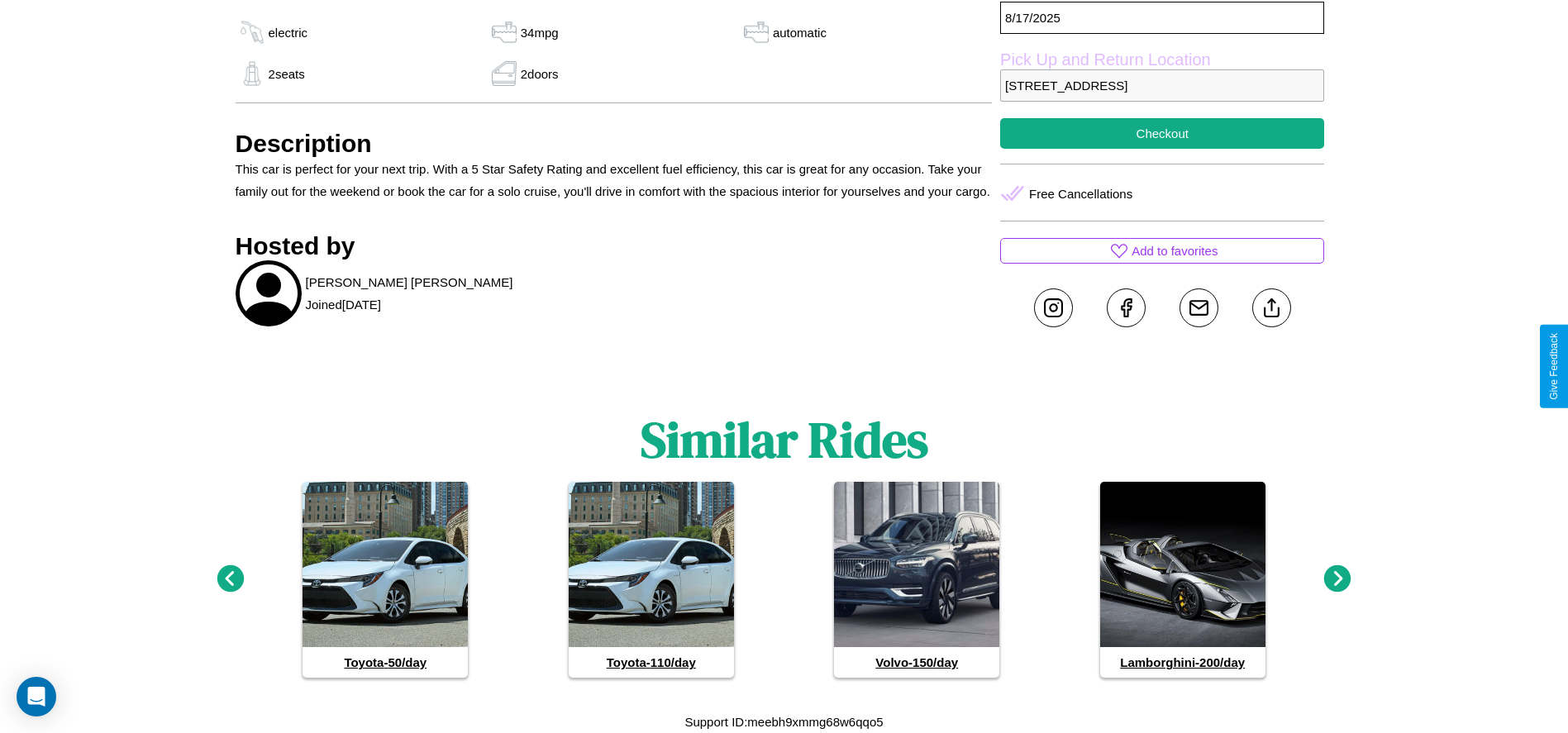
click at [230, 580] on icon at bounding box center [230, 579] width 28 height 28
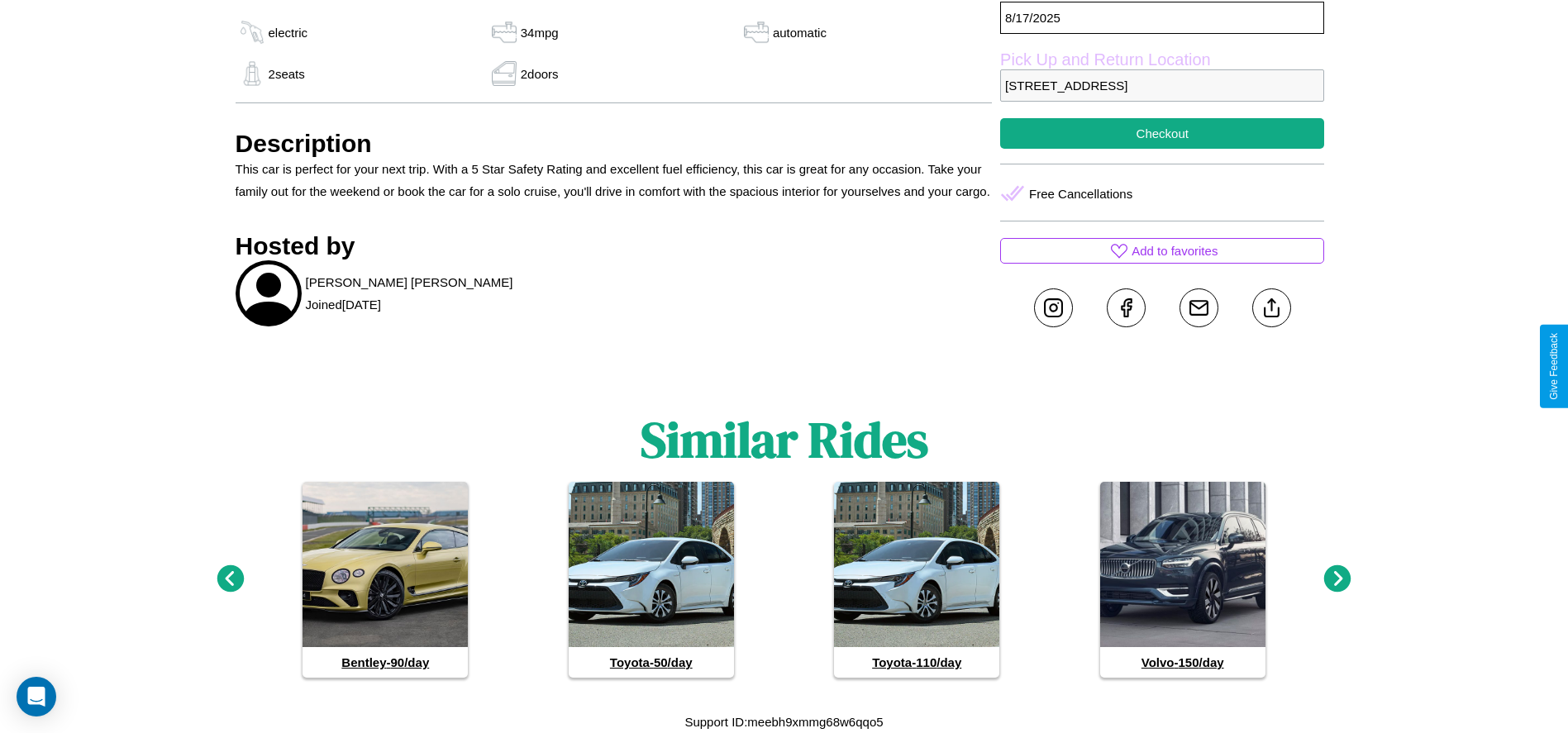
click at [1337, 580] on icon at bounding box center [1338, 579] width 28 height 28
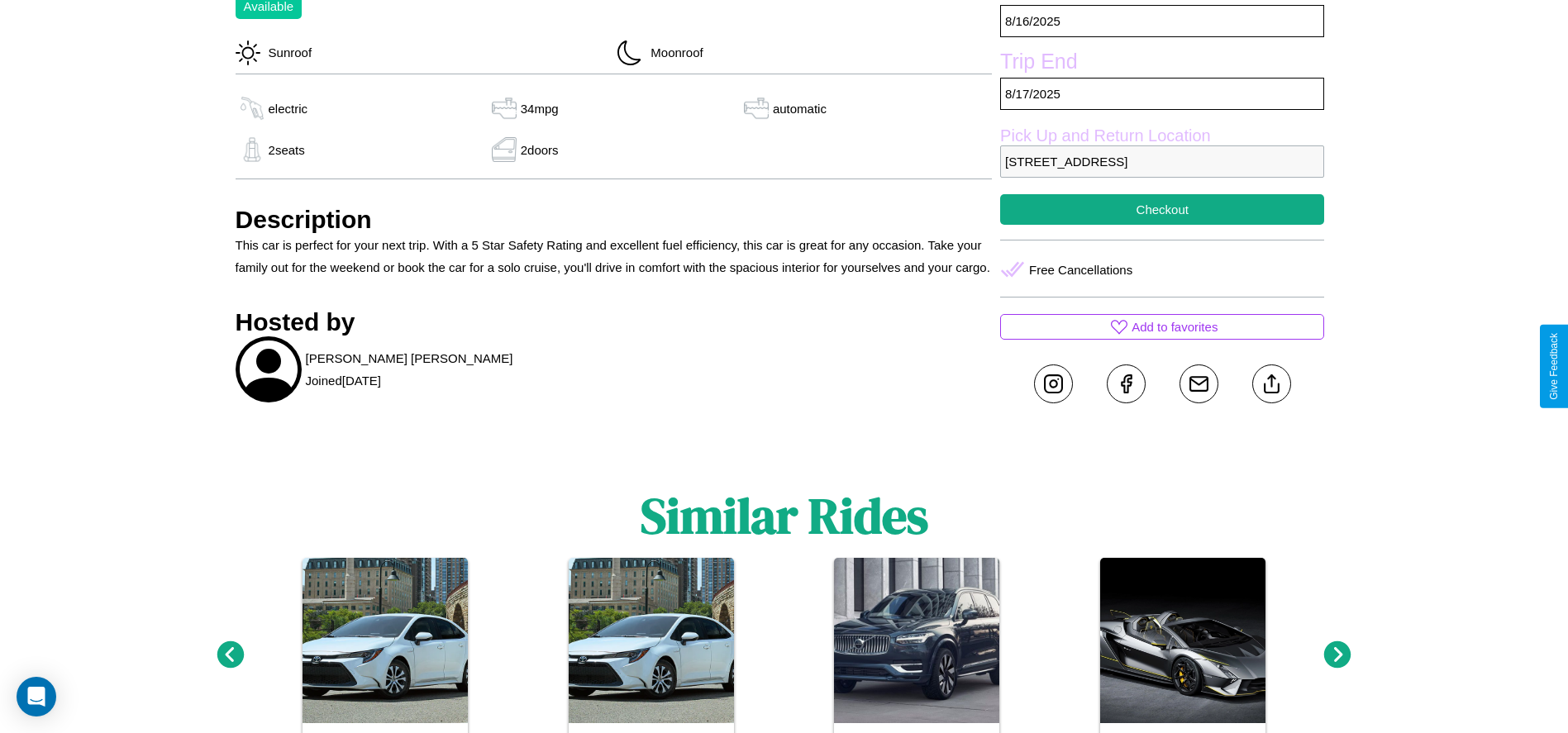
scroll to position [544, 0]
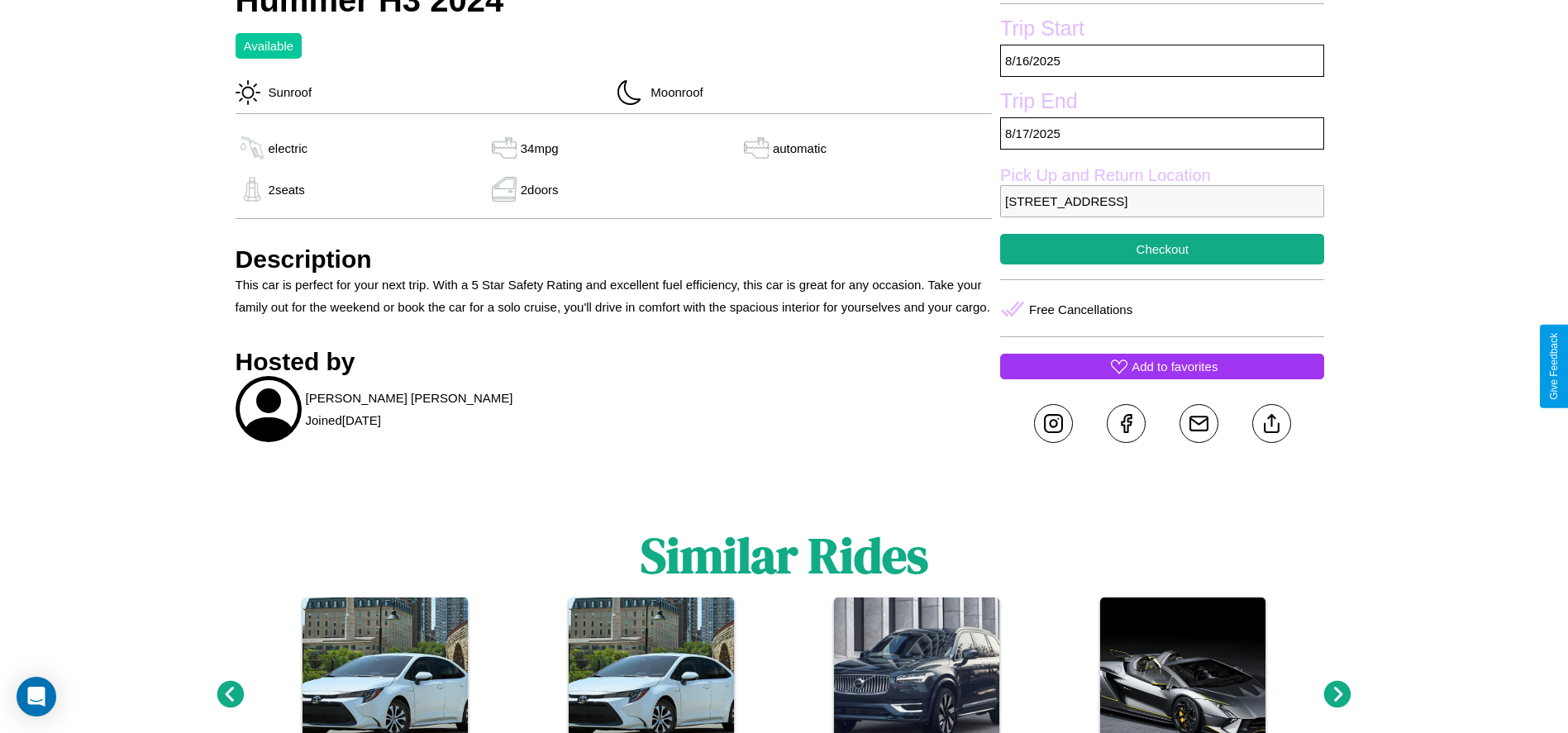
click at [1163, 366] on p "Add to favorites" at bounding box center [1175, 366] width 86 height 22
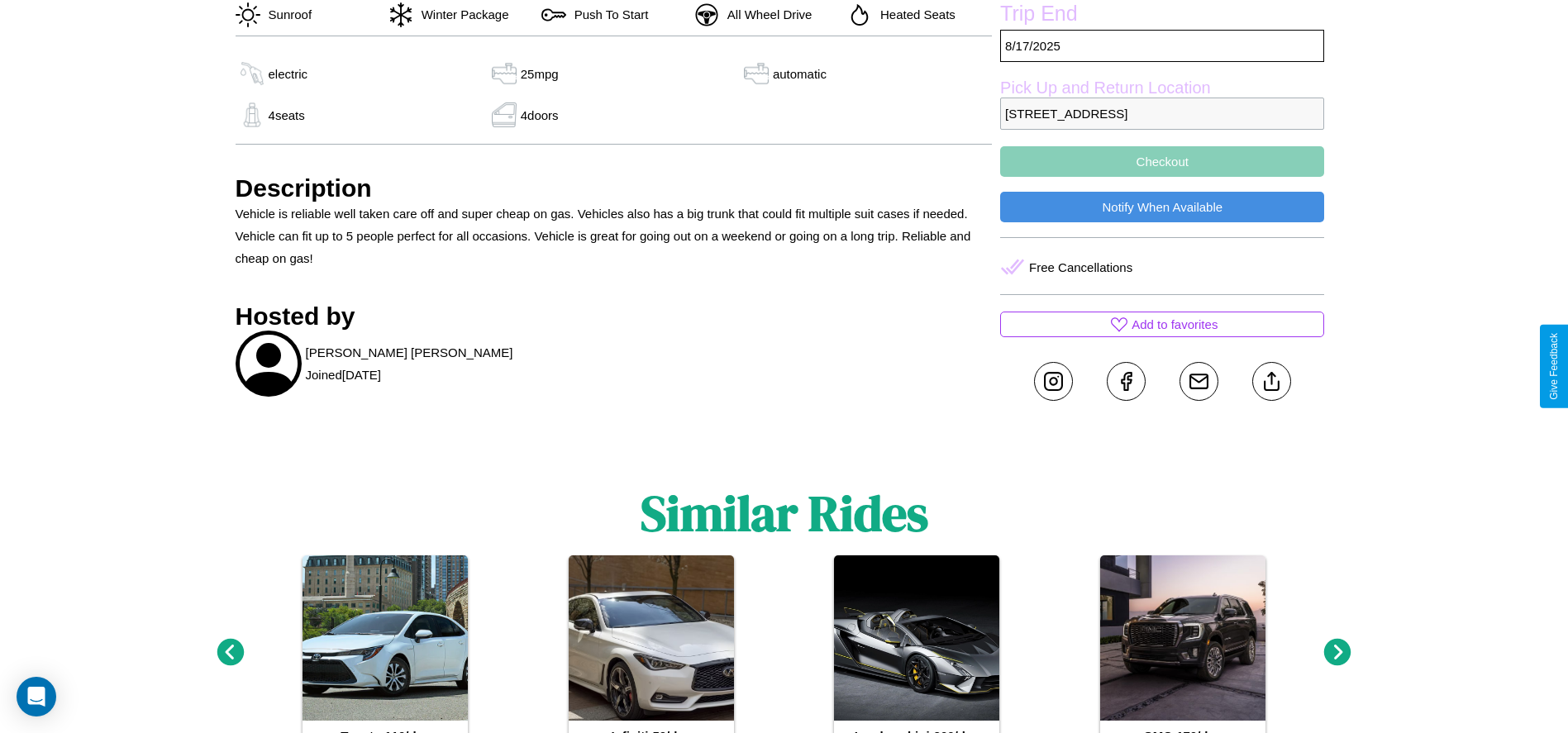
scroll to position [648, 0]
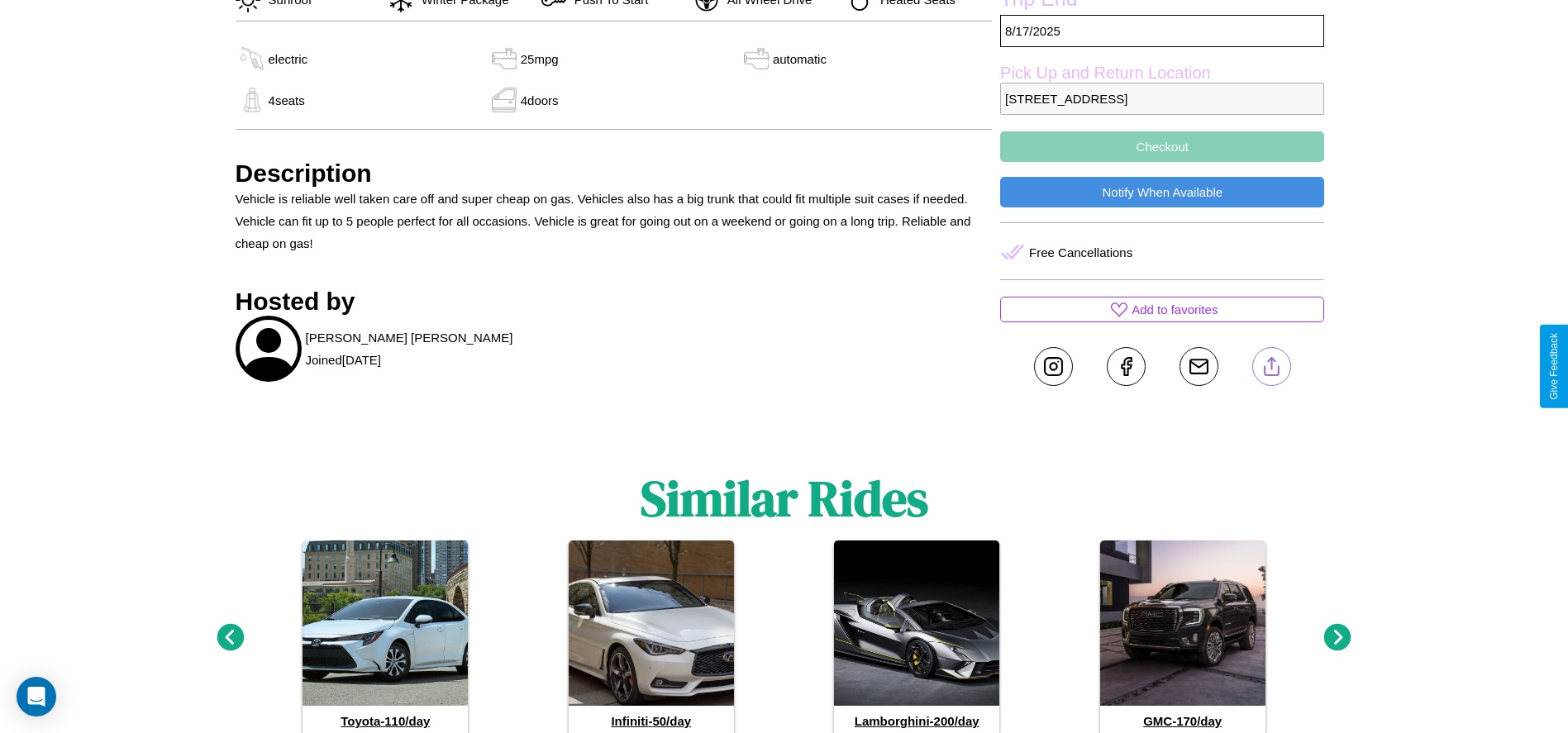
click at [1271, 366] on line at bounding box center [1271, 363] width 0 height 11
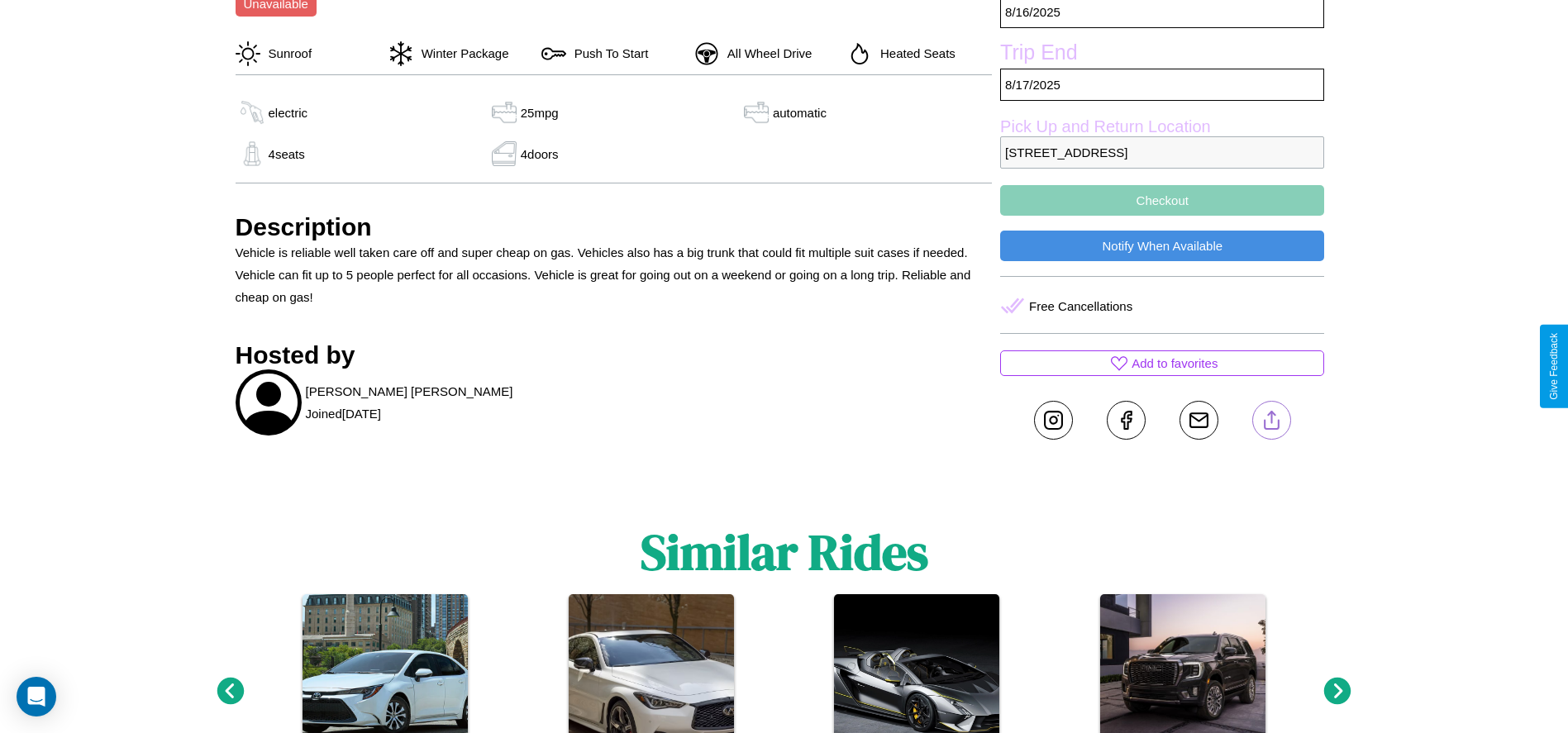
scroll to position [591, 0]
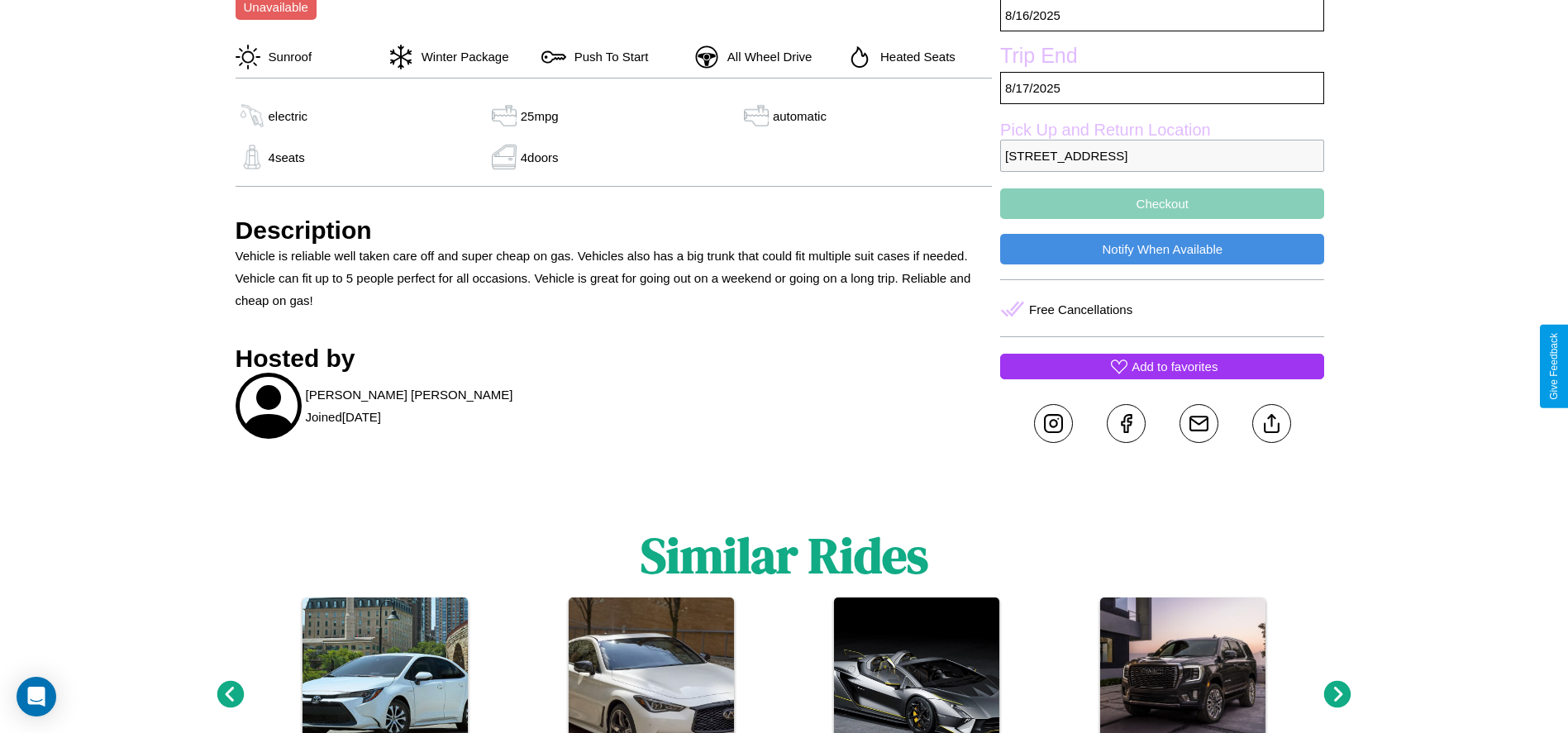
click at [1163, 366] on p "Add to favorites" at bounding box center [1175, 366] width 86 height 22
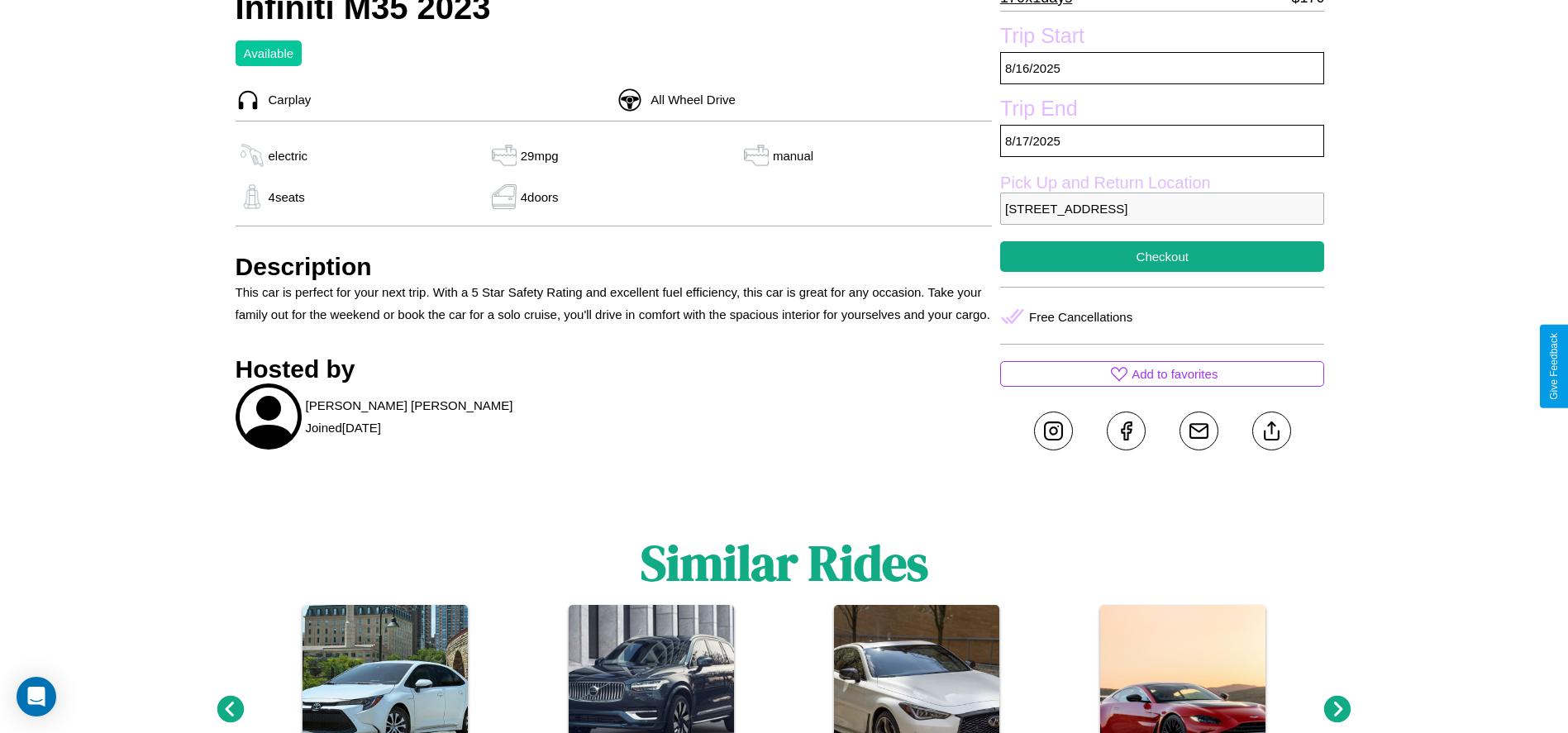
scroll to position [706, 0]
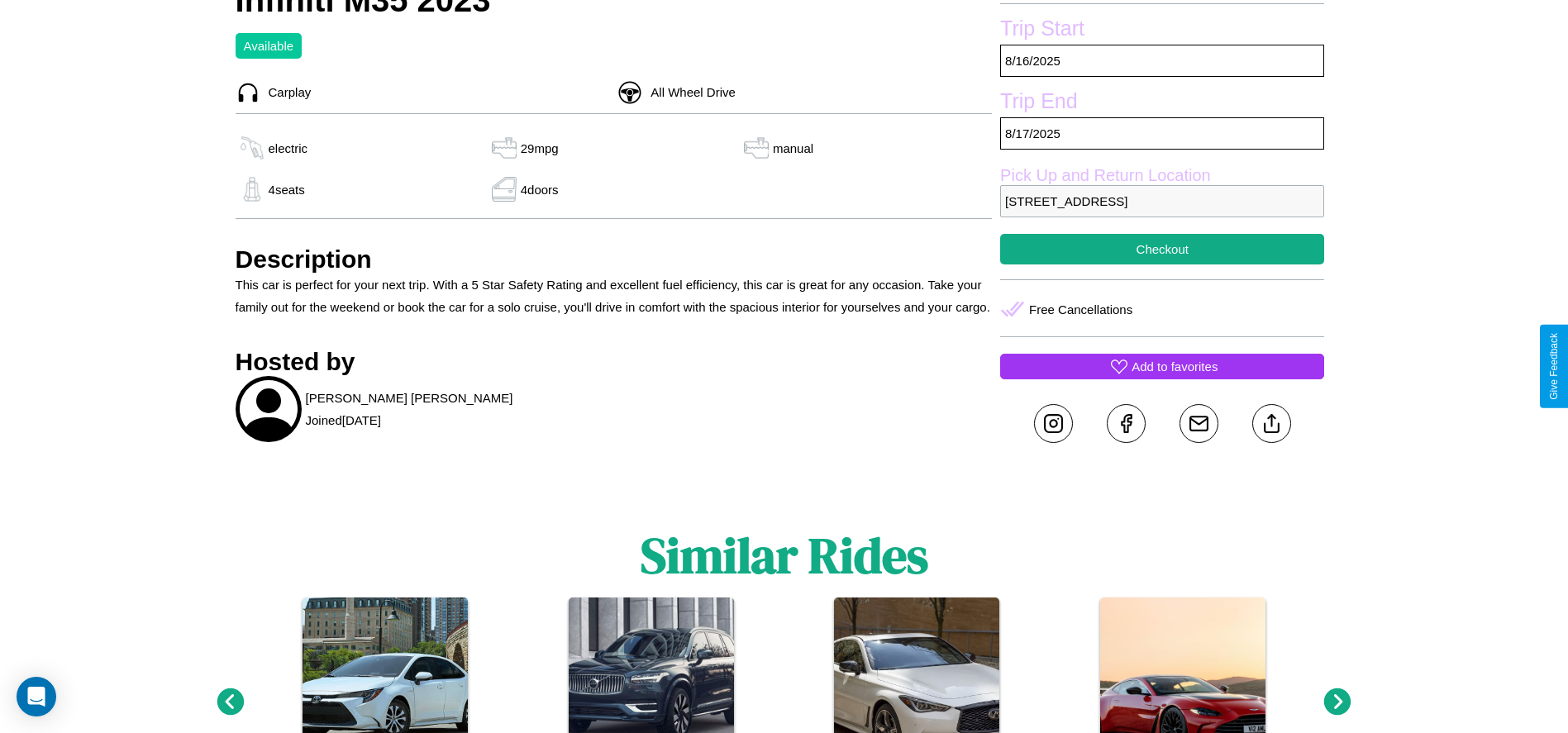
click at [1163, 366] on p "Add to favorites" at bounding box center [1175, 366] width 86 height 22
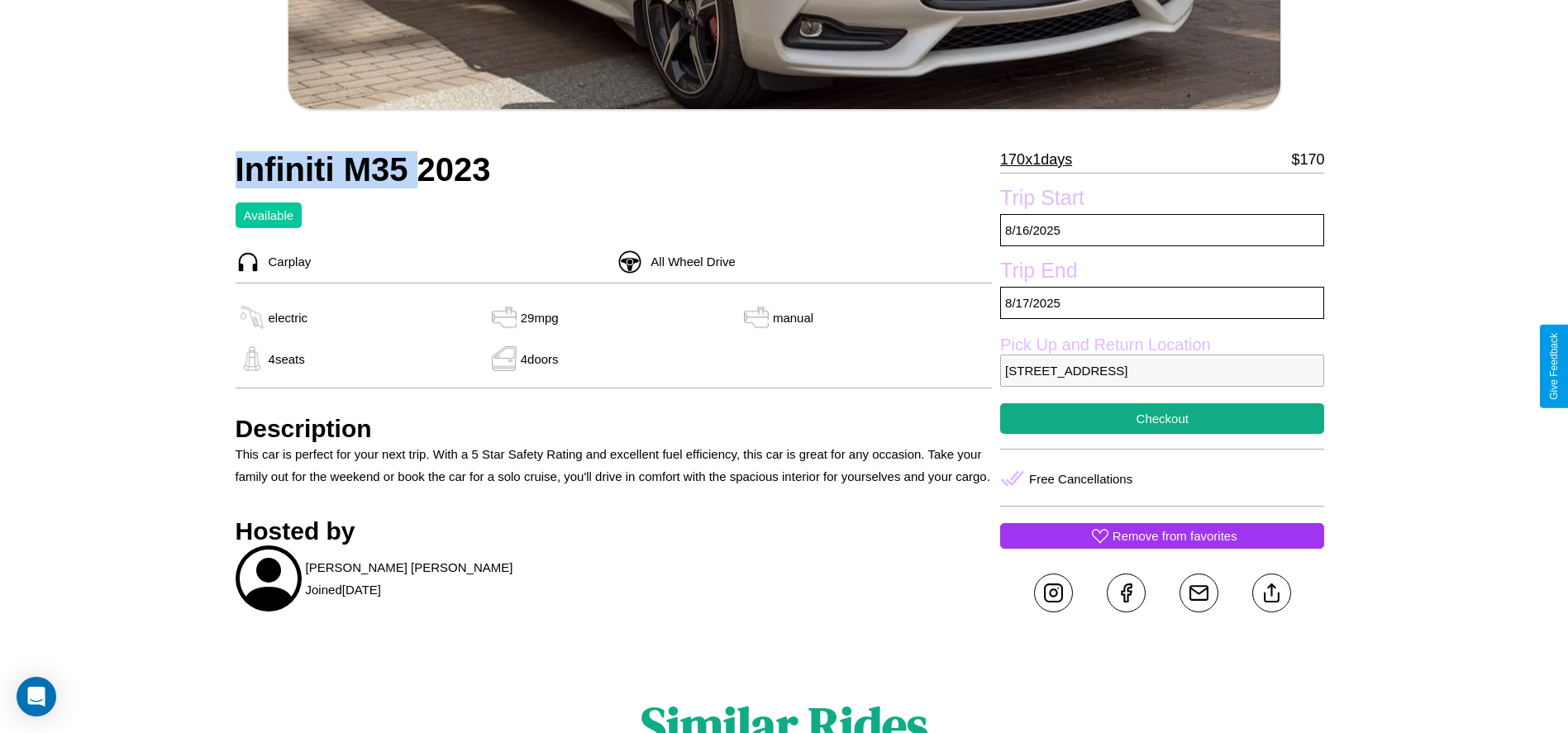
scroll to position [541, 0]
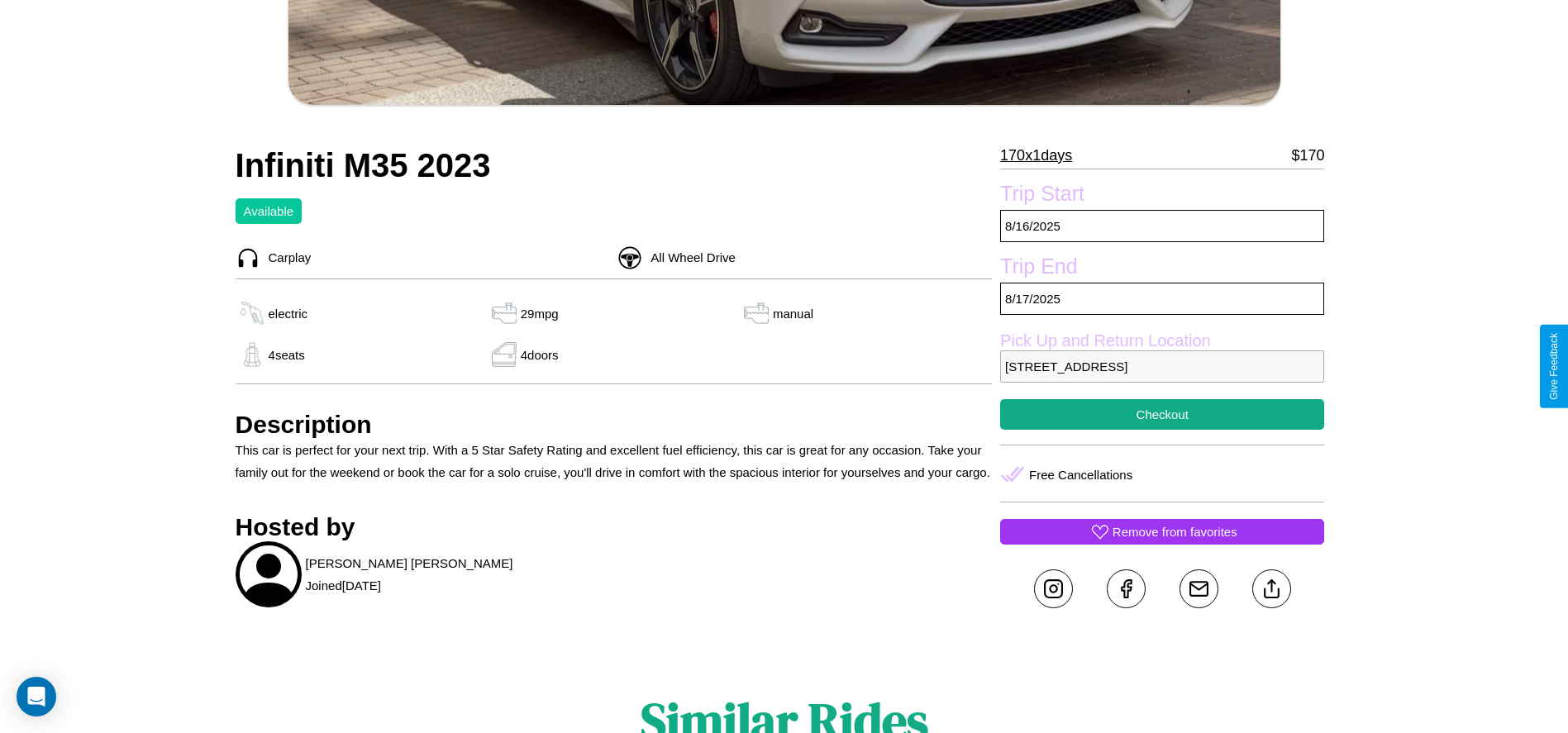
click at [1163, 366] on p "355 Main Street Tokyo 58406 Japan" at bounding box center [1163, 367] width 324 height 32
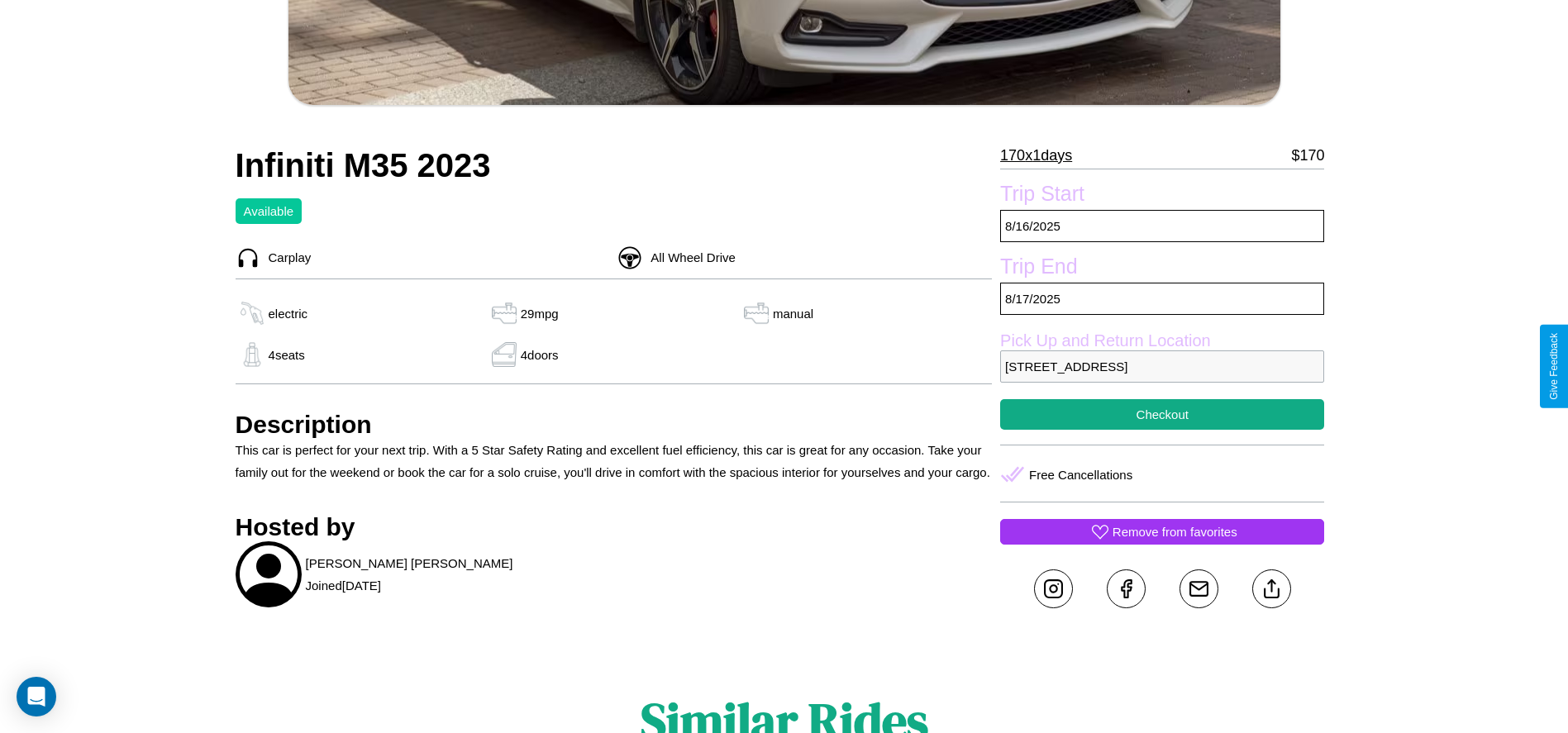
click at [1163, 366] on p "355 Main Street Tokyo 58406 Japan" at bounding box center [1163, 367] width 324 height 32
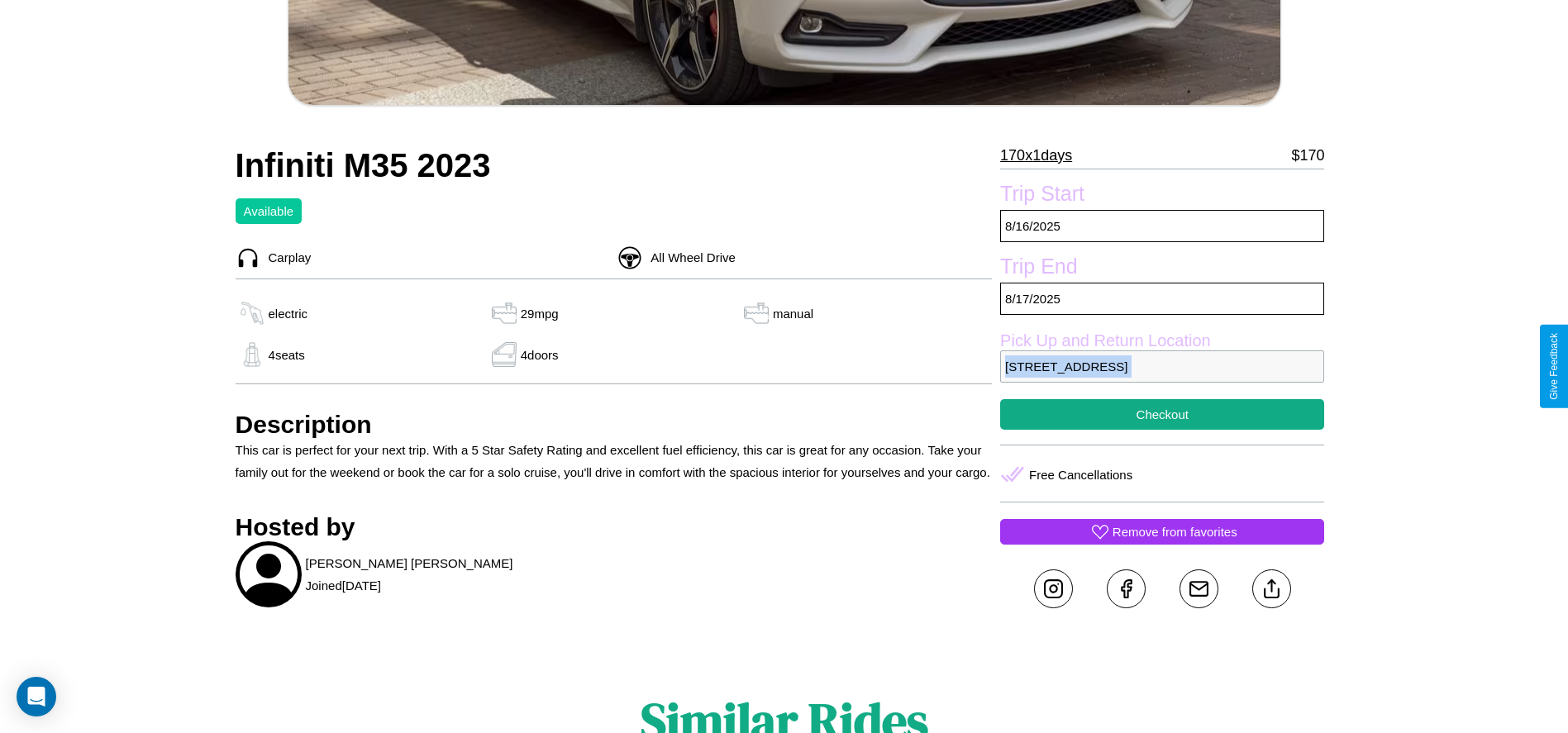
click at [1163, 366] on p "355 Main Street Tokyo 58406 Japan" at bounding box center [1163, 367] width 324 height 32
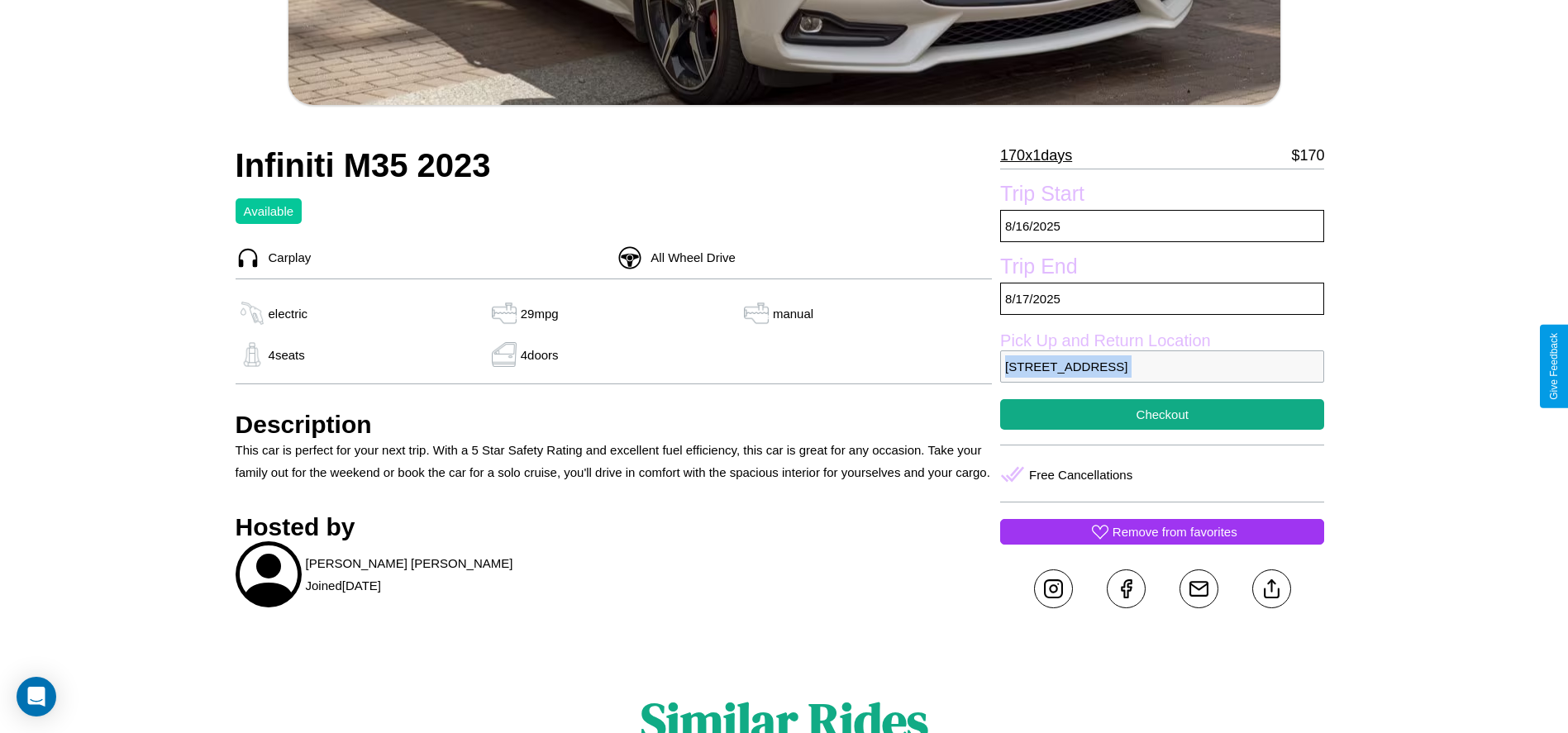
click at [1163, 366] on p "355 Main Street Tokyo 58406 Japan" at bounding box center [1163, 367] width 324 height 32
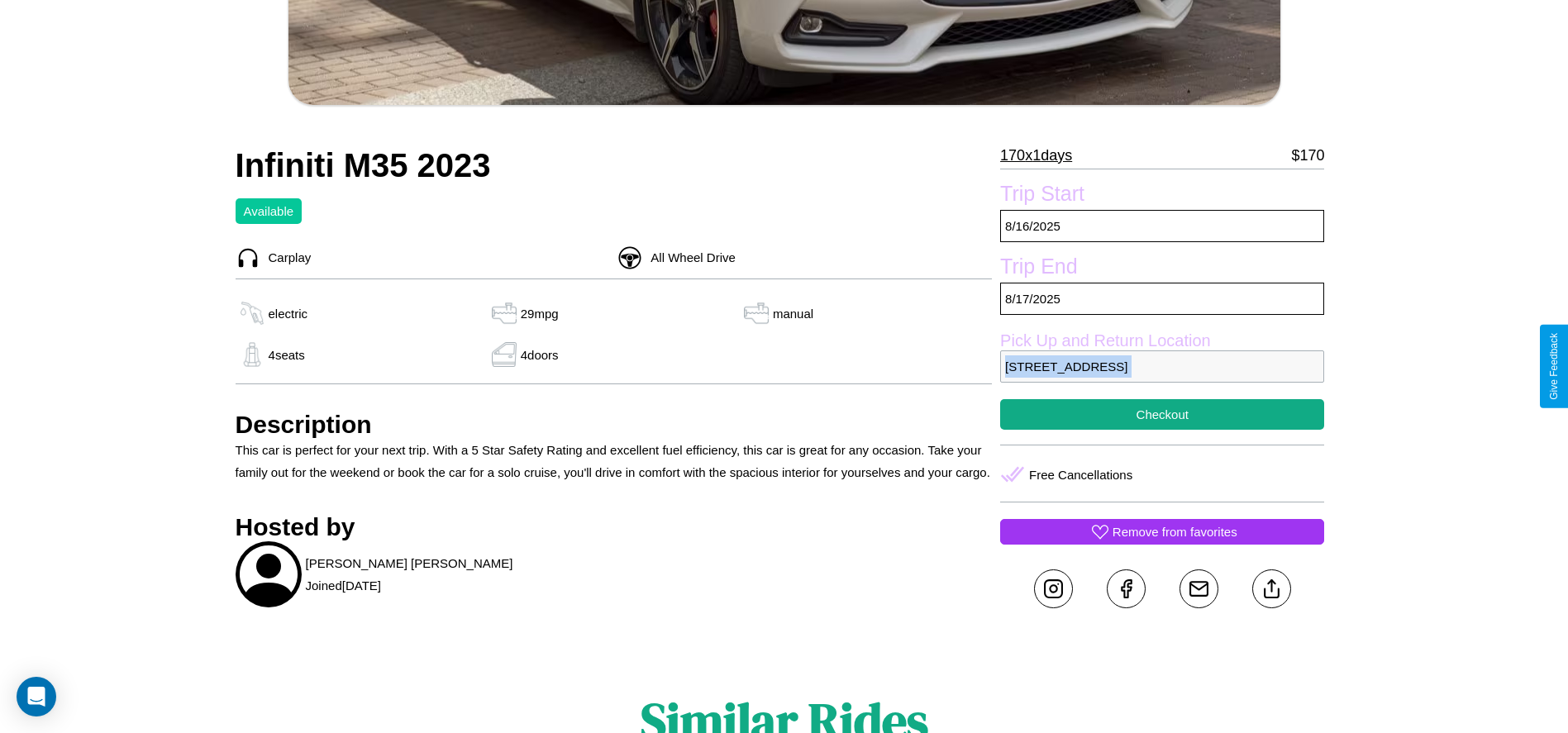
click at [1163, 366] on p "355 Main Street Tokyo 58406 Japan" at bounding box center [1163, 367] width 324 height 32
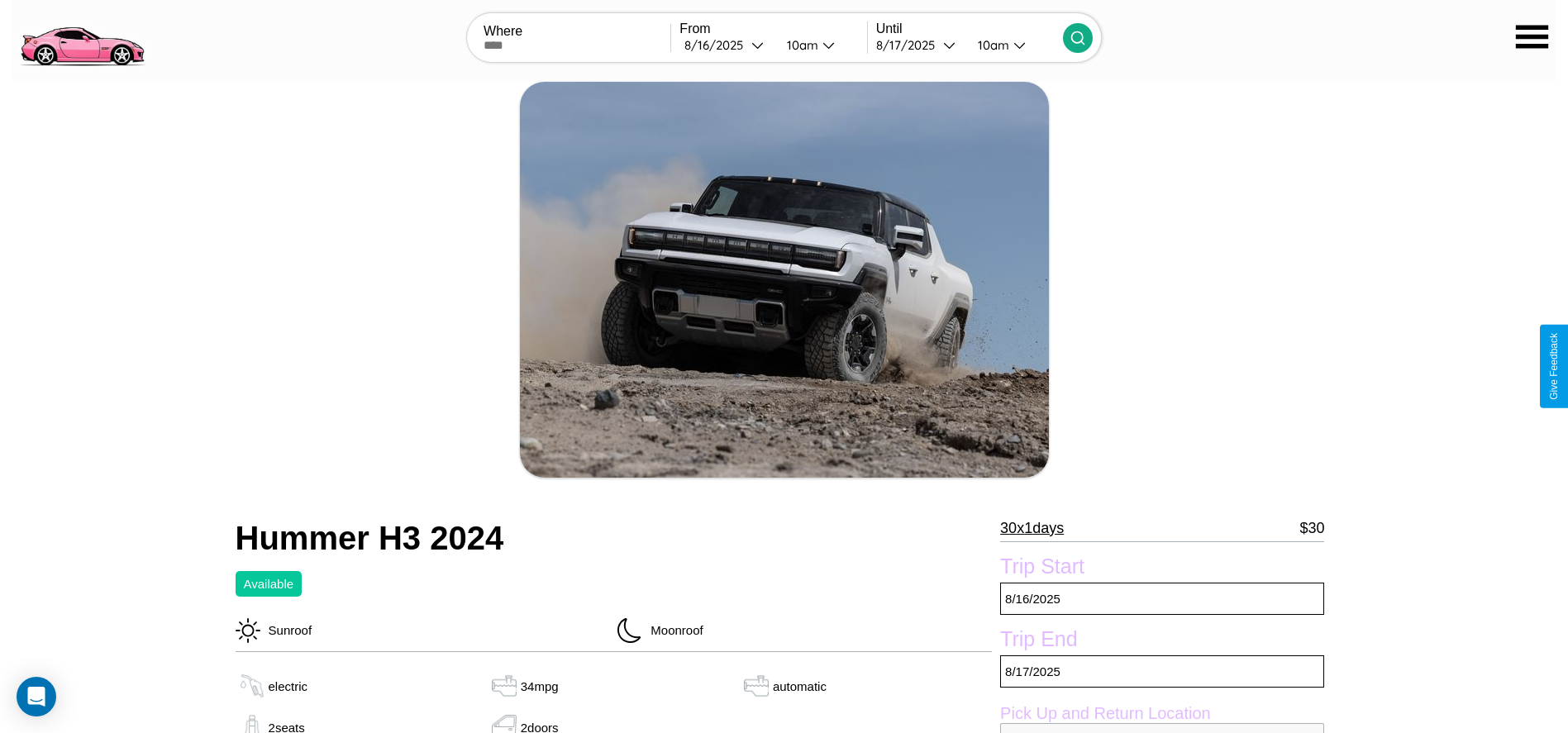
scroll to position [169, 0]
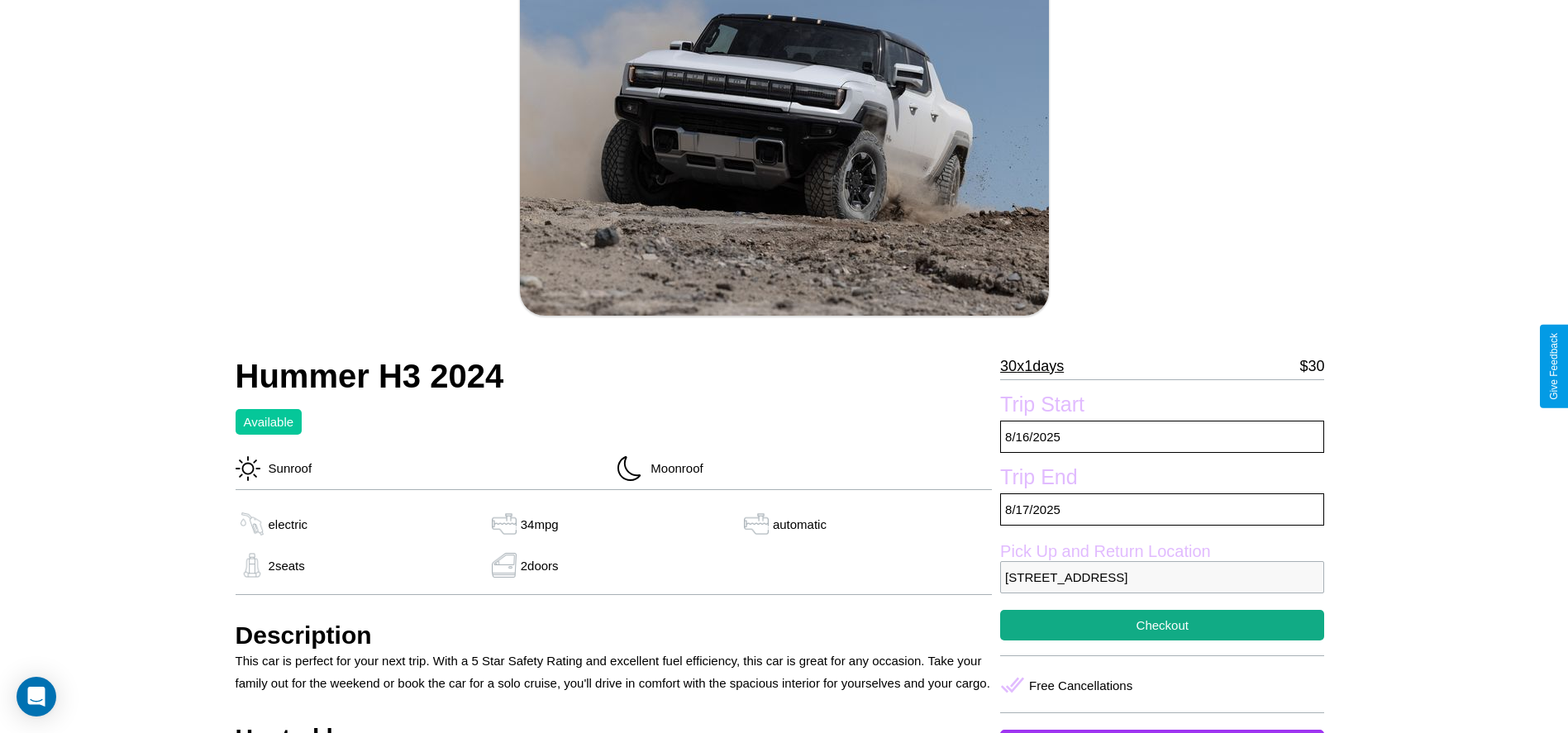
click at [1039, 366] on p "30 x 1 days" at bounding box center [1032, 366] width 64 height 27
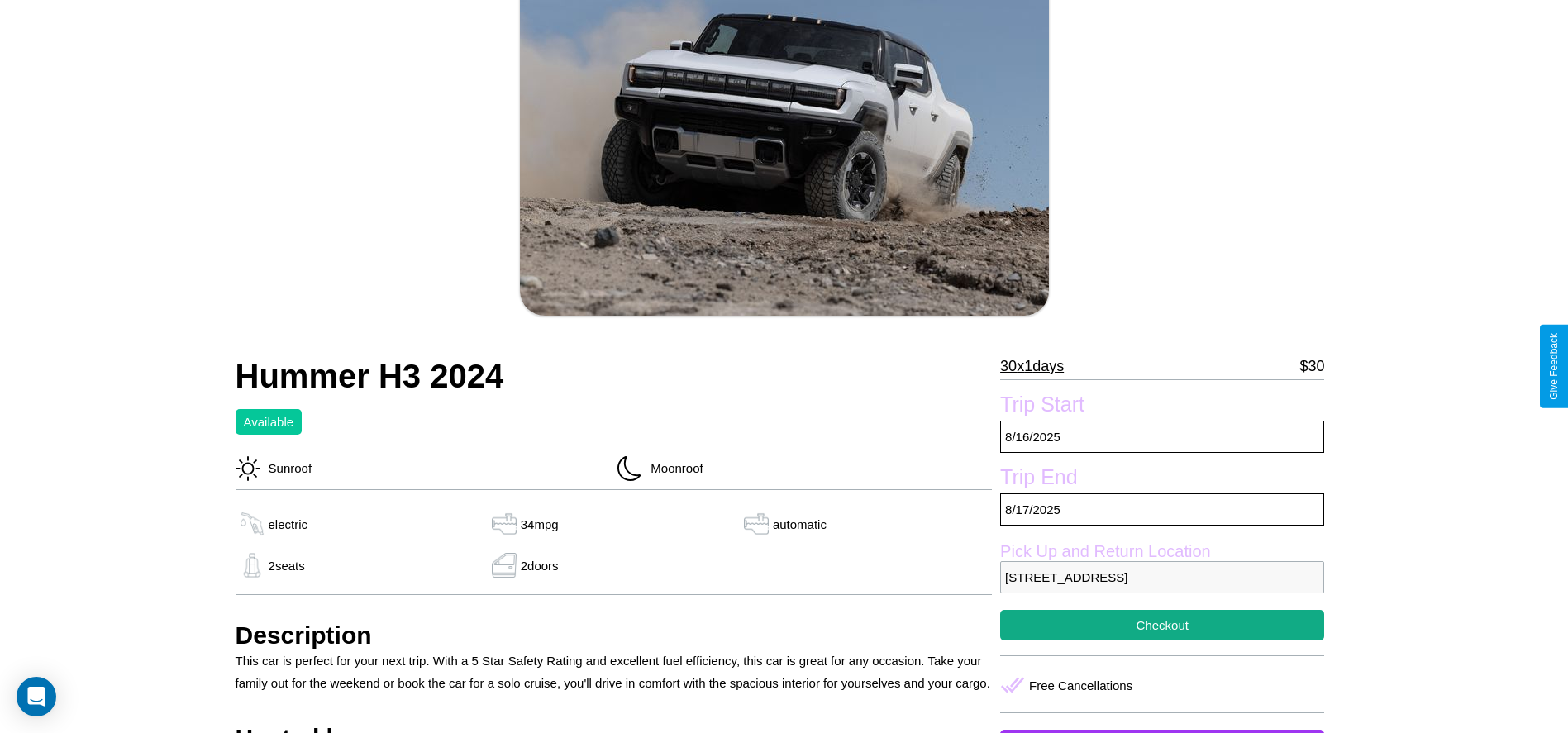
click at [1039, 366] on p "30 x 1 days" at bounding box center [1032, 366] width 64 height 27
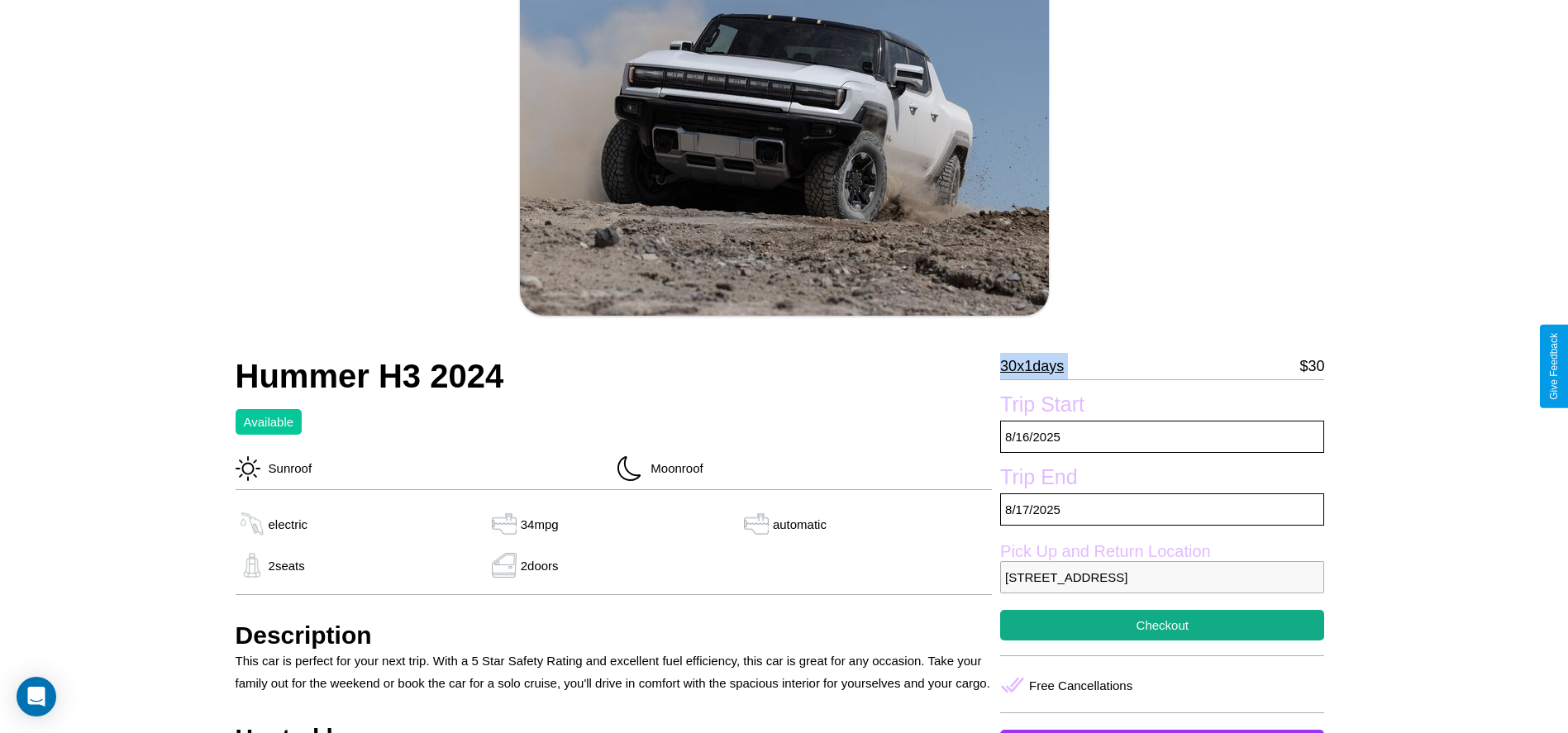
click at [1039, 366] on p "30 x 1 days" at bounding box center [1032, 366] width 64 height 27
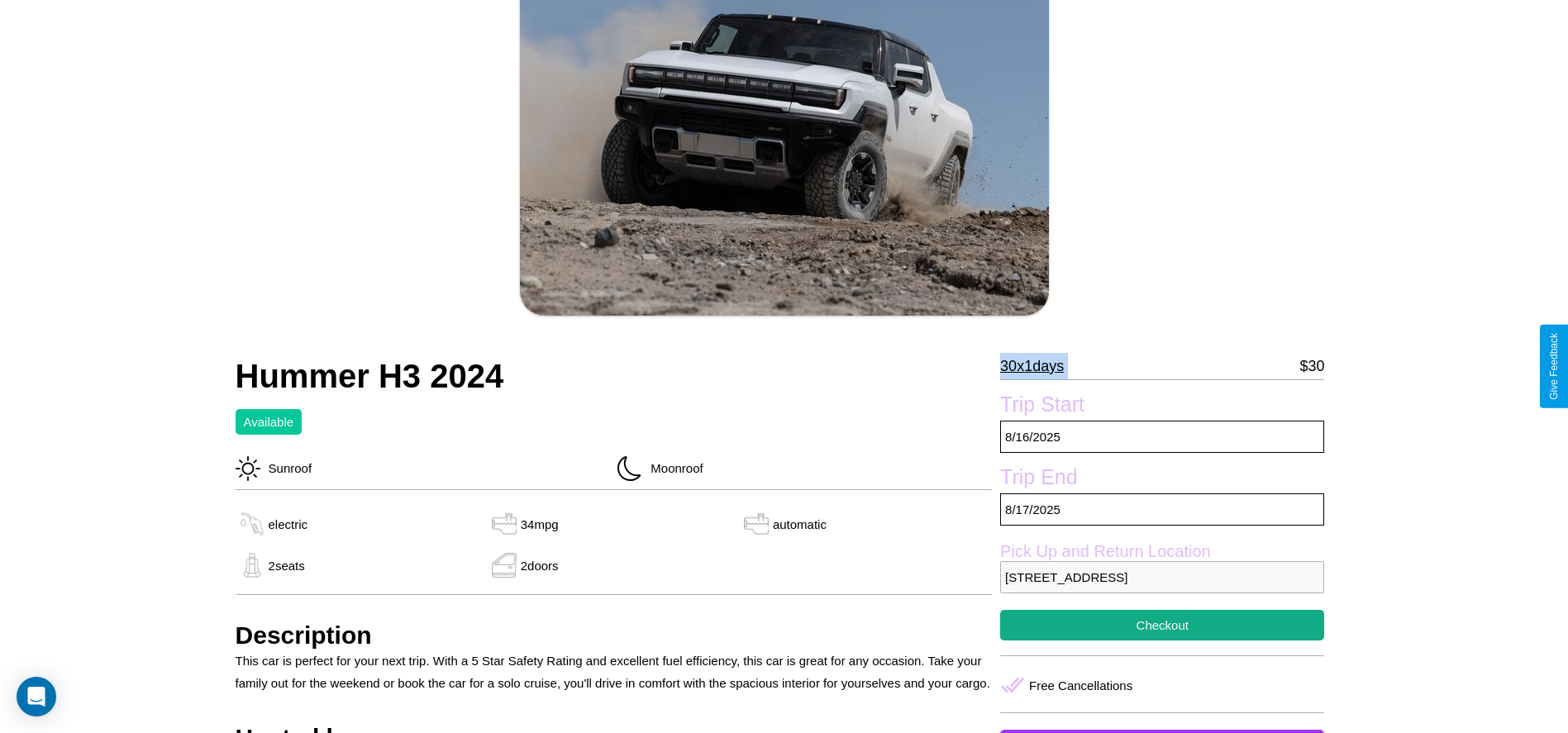
click at [1039, 366] on p "30 x 1 days" at bounding box center [1032, 366] width 64 height 27
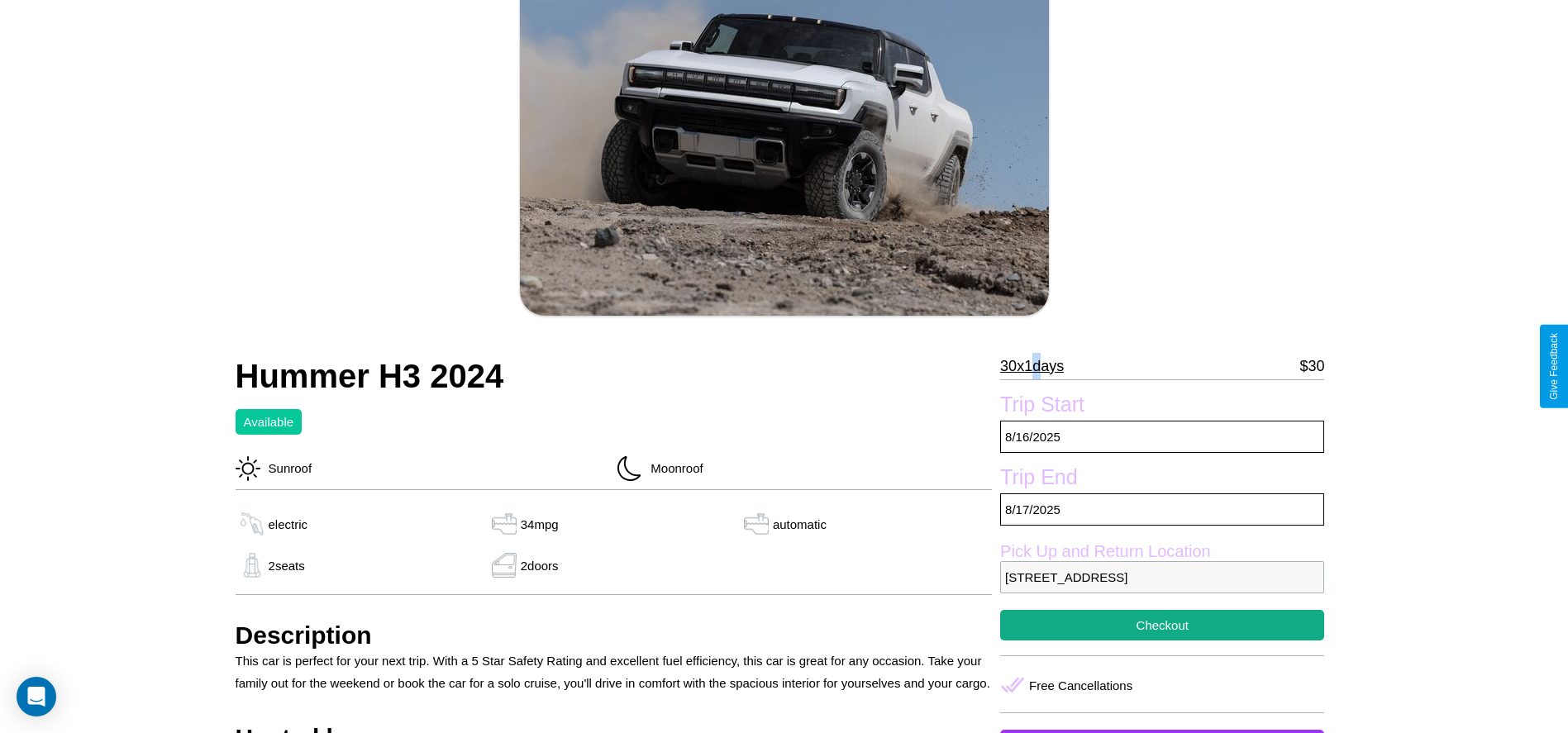
click at [1039, 366] on p "30 x 1 days" at bounding box center [1032, 366] width 64 height 27
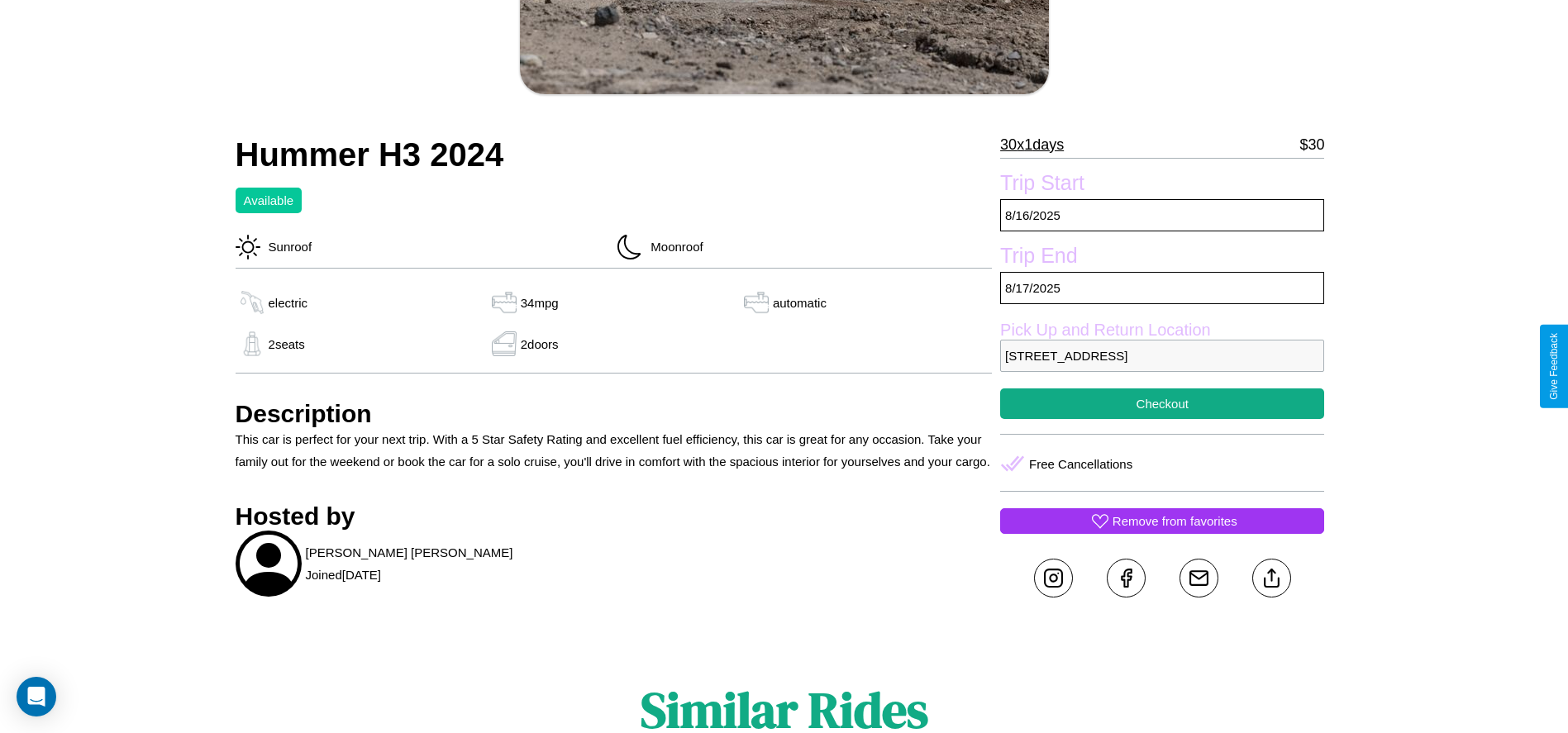
scroll to position [427, 0]
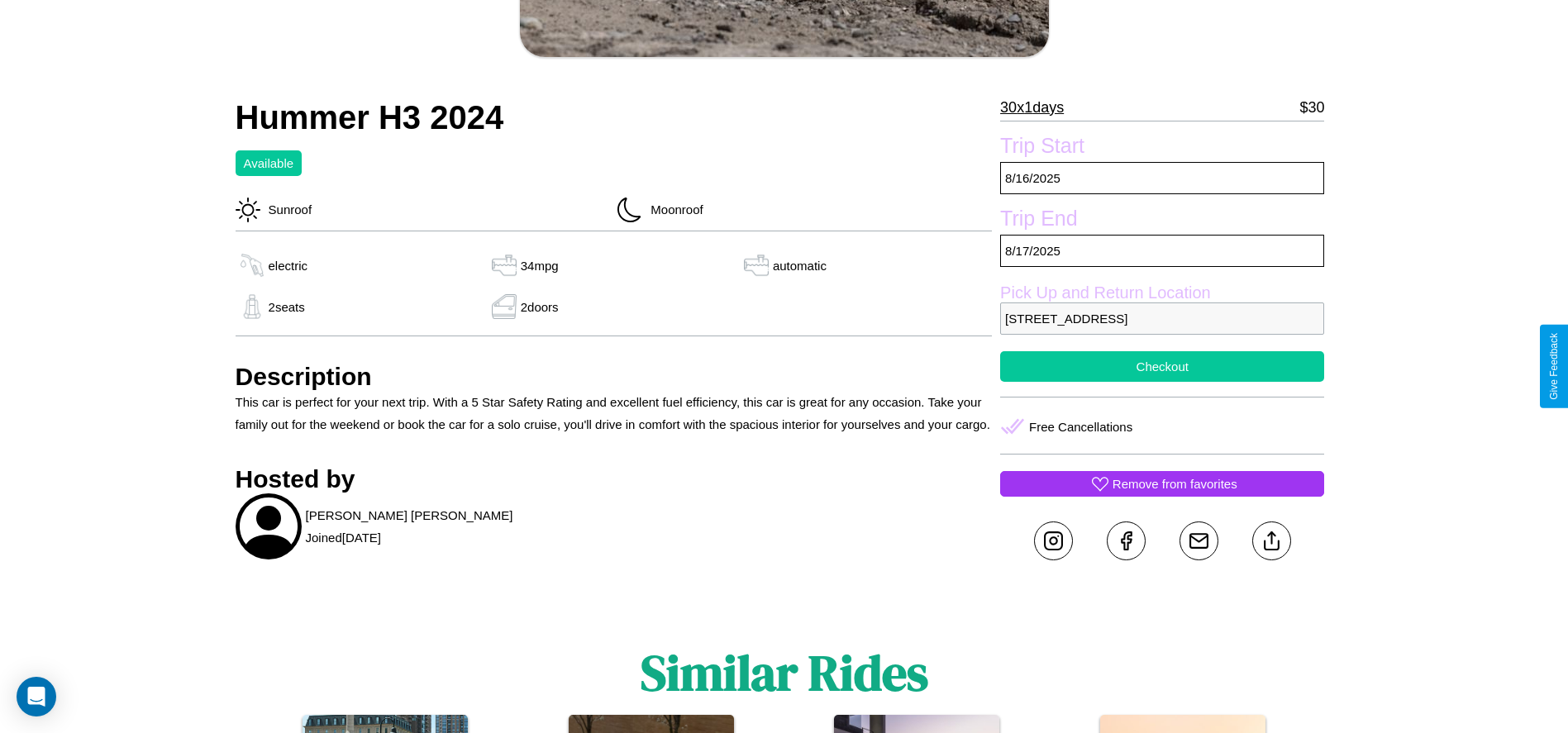
click at [1163, 366] on button "Checkout" at bounding box center [1163, 366] width 324 height 31
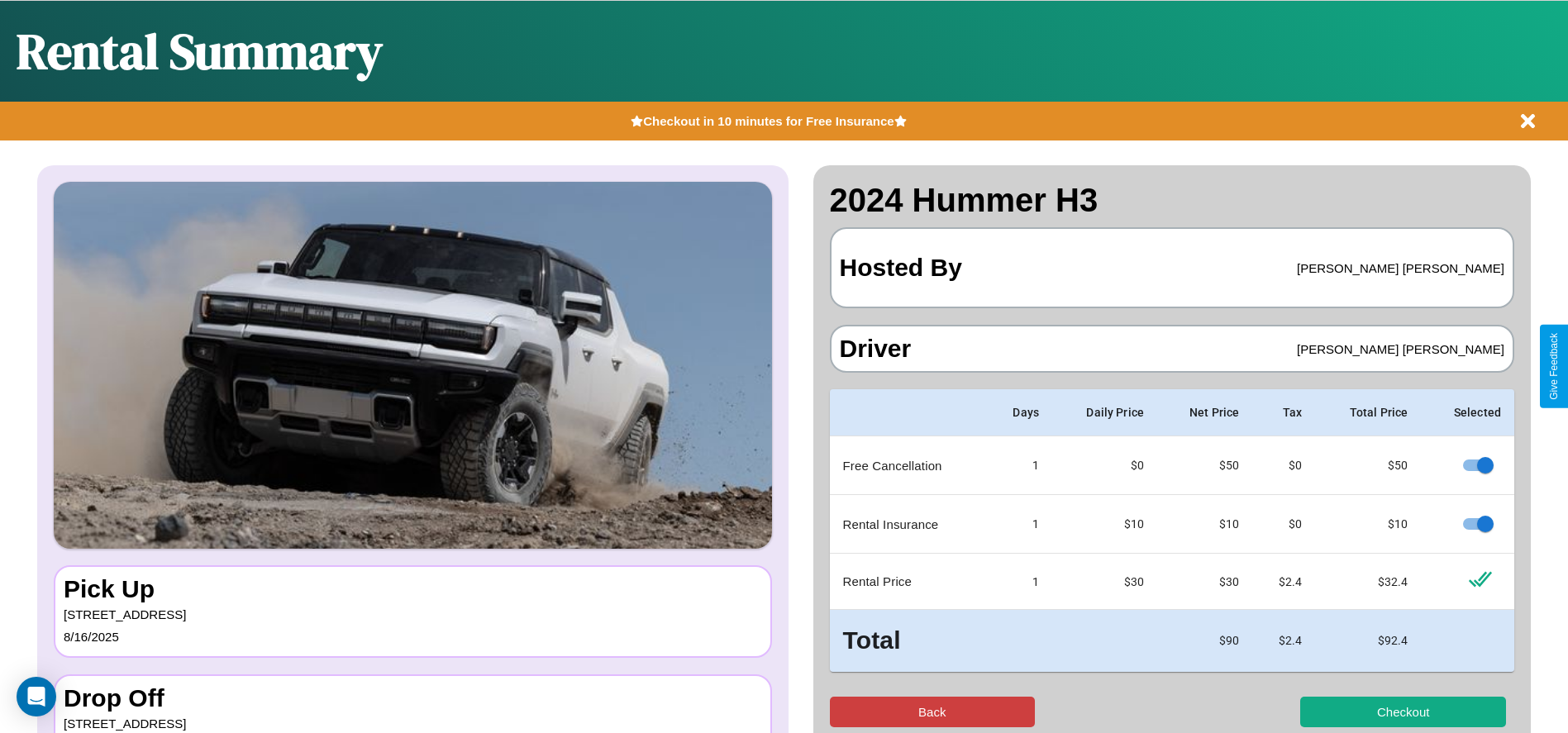
click at [932, 711] on button "Back" at bounding box center [933, 712] width 206 height 31
